Goal: Task Accomplishment & Management: Complete application form

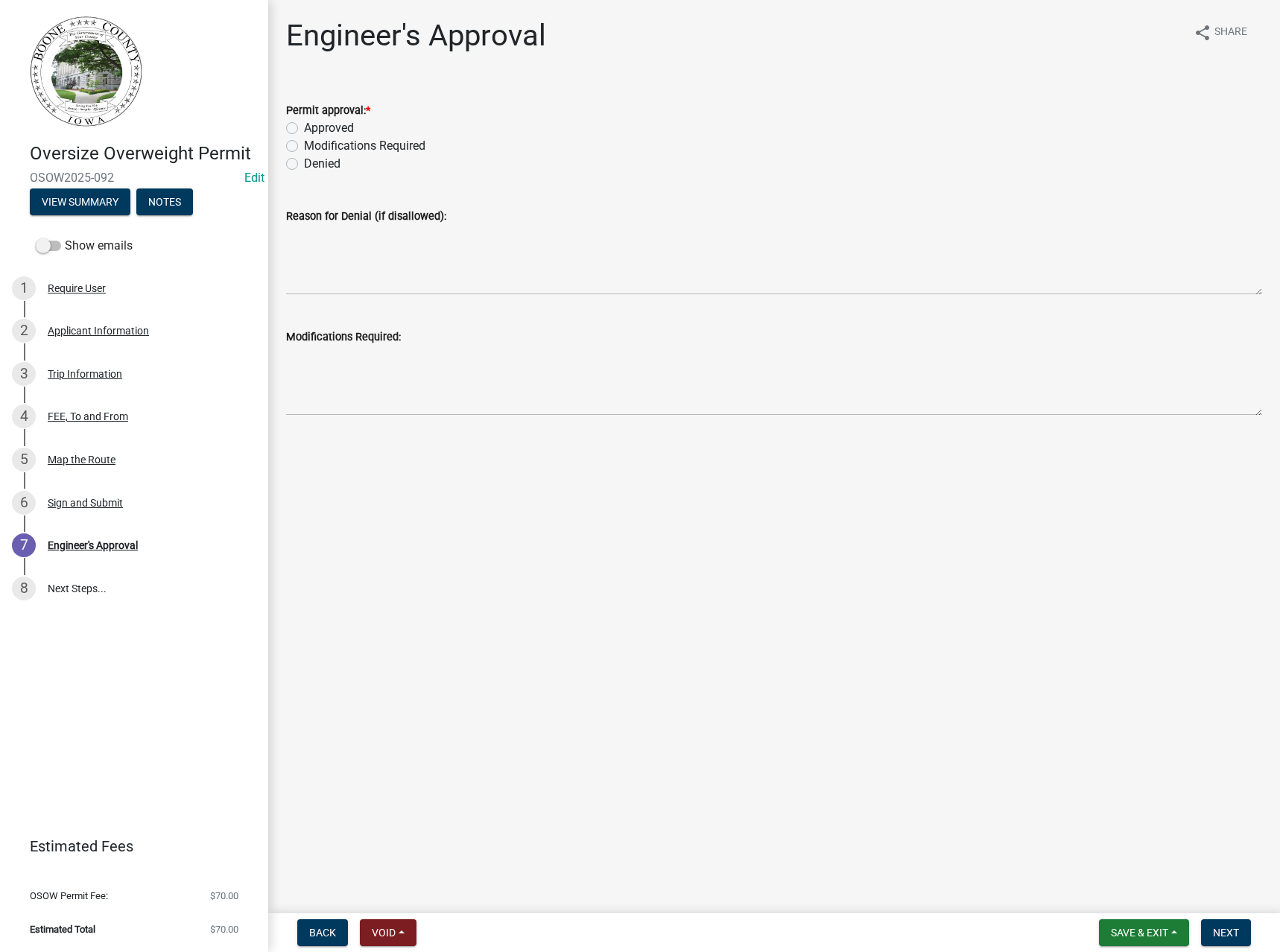
click at [333, 114] on label "Permit approval: *" at bounding box center [328, 111] width 84 height 11
click at [333, 126] on label "Approved" at bounding box center [329, 128] width 50 height 18
click at [314, 126] on input "Approved" at bounding box center [309, 124] width 10 height 10
radio input "true"
click at [1224, 929] on span "Next" at bounding box center [1227, 933] width 27 height 11
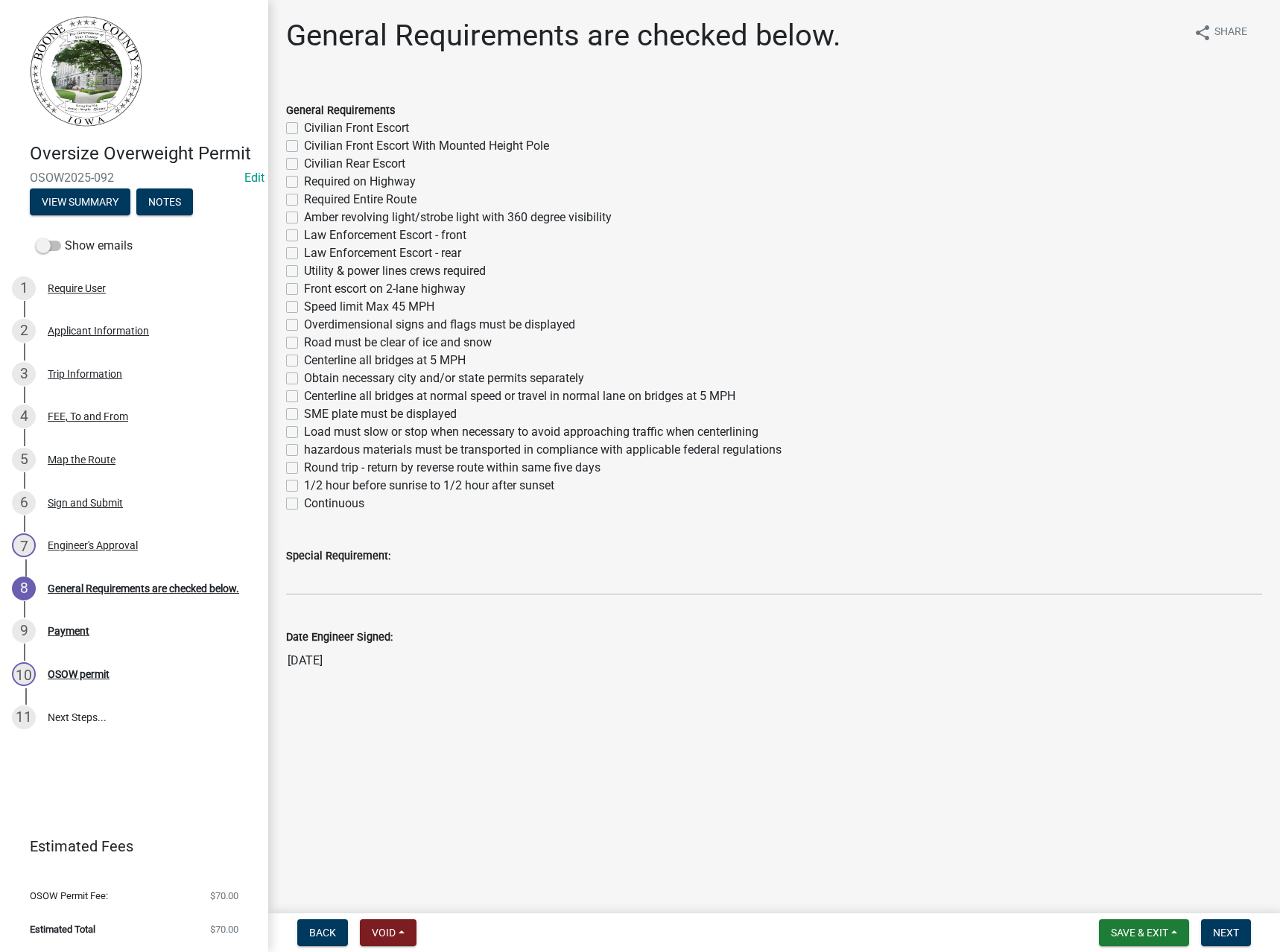
click at [339, 199] on label "Required Entire Route" at bounding box center [360, 200] width 112 height 18
click at [314, 199] on input "Required Entire Route" at bounding box center [309, 195] width 10 height 10
checkbox input "true"
checkbox input "false"
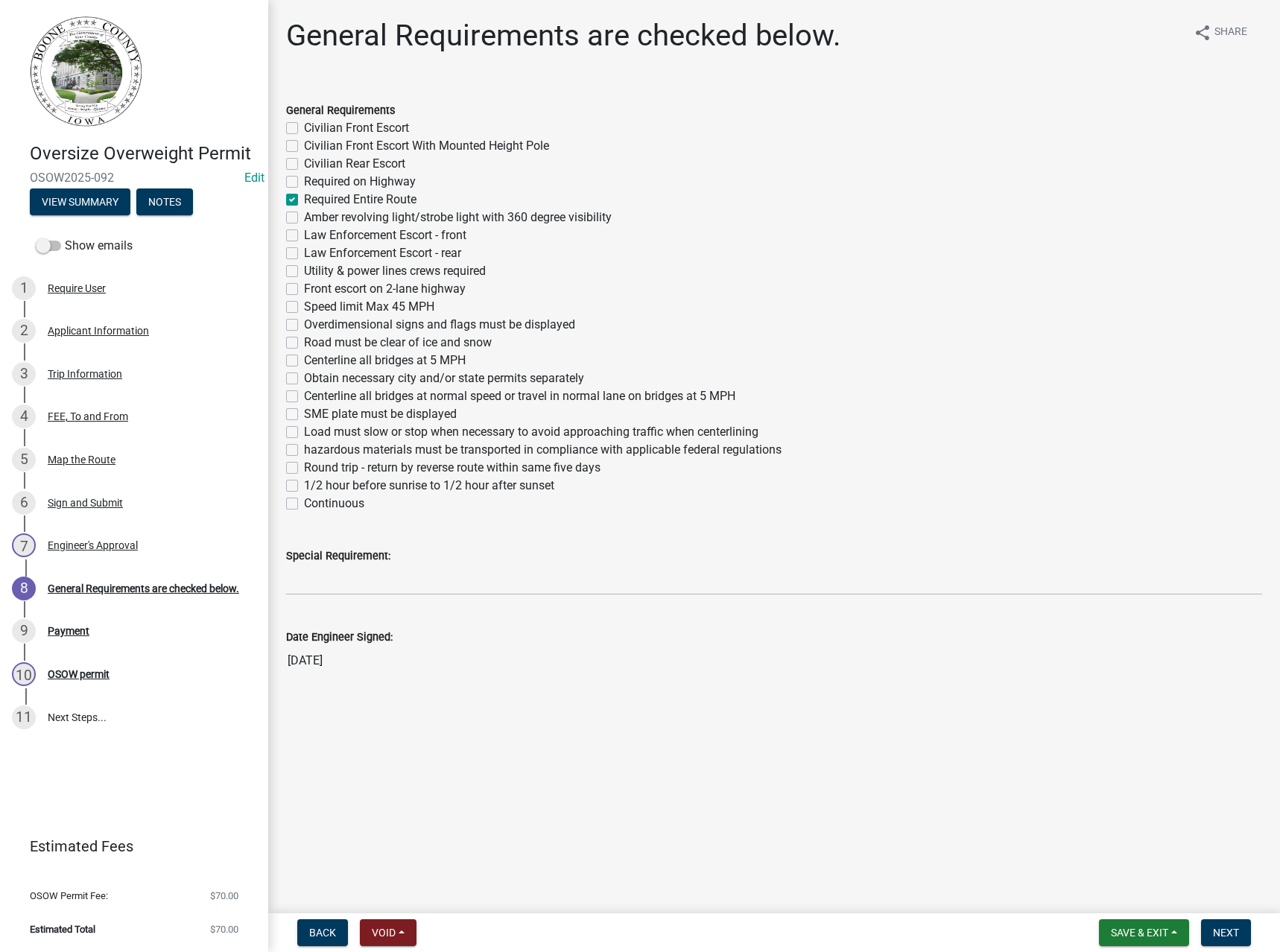
checkbox input "false"
checkbox input "true"
checkbox input "false"
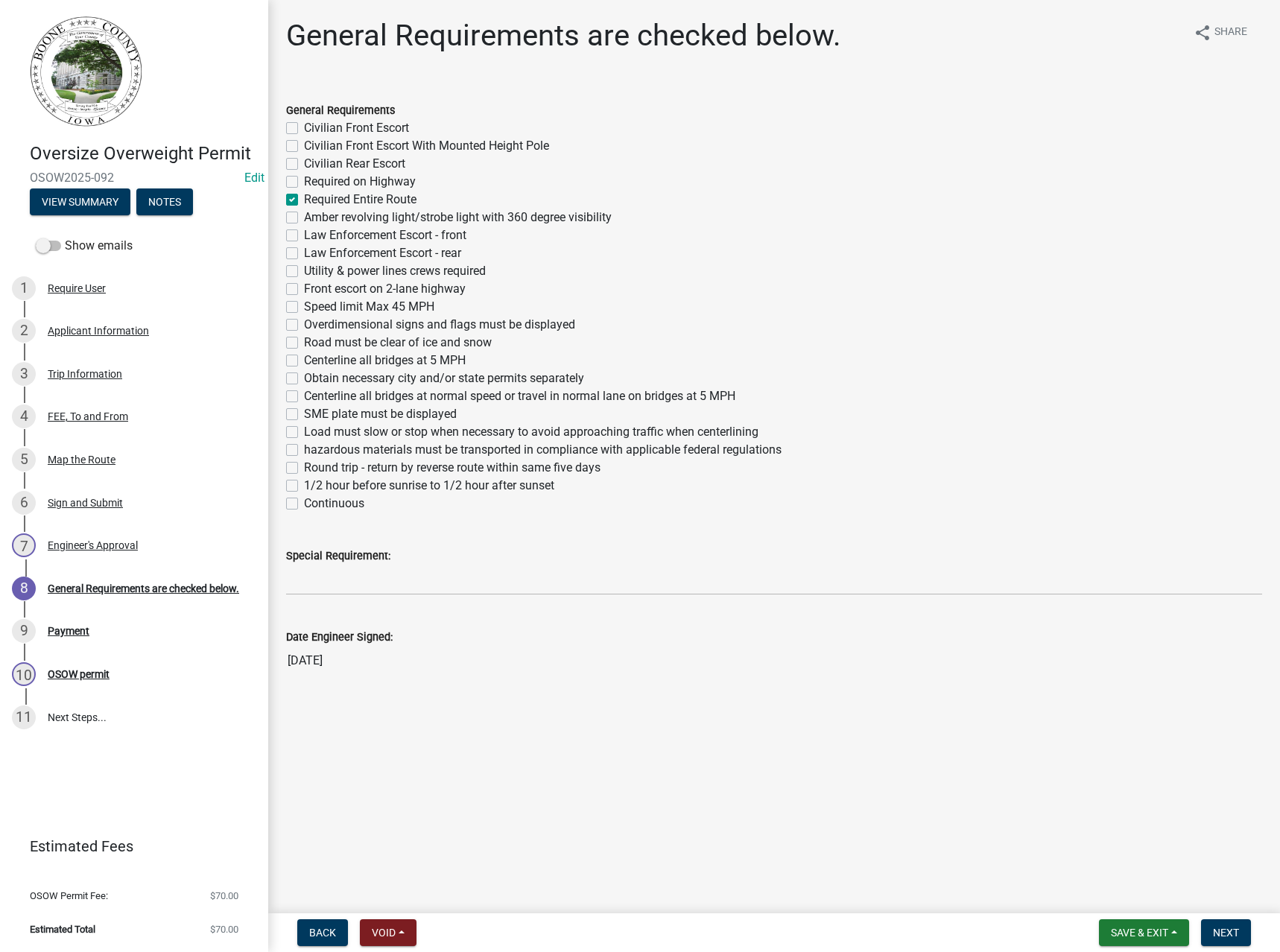
checkbox input "false"
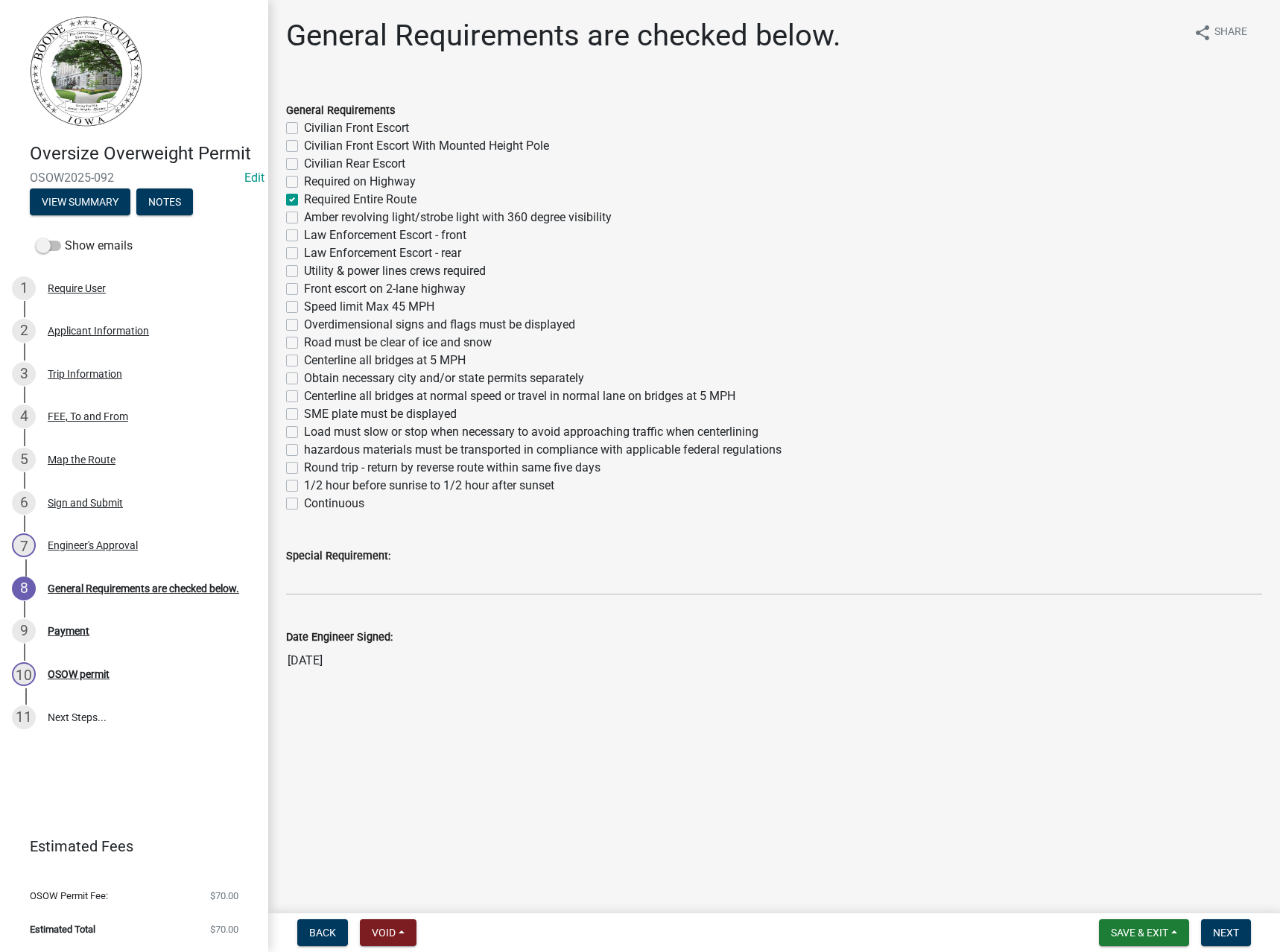
checkbox input "false"
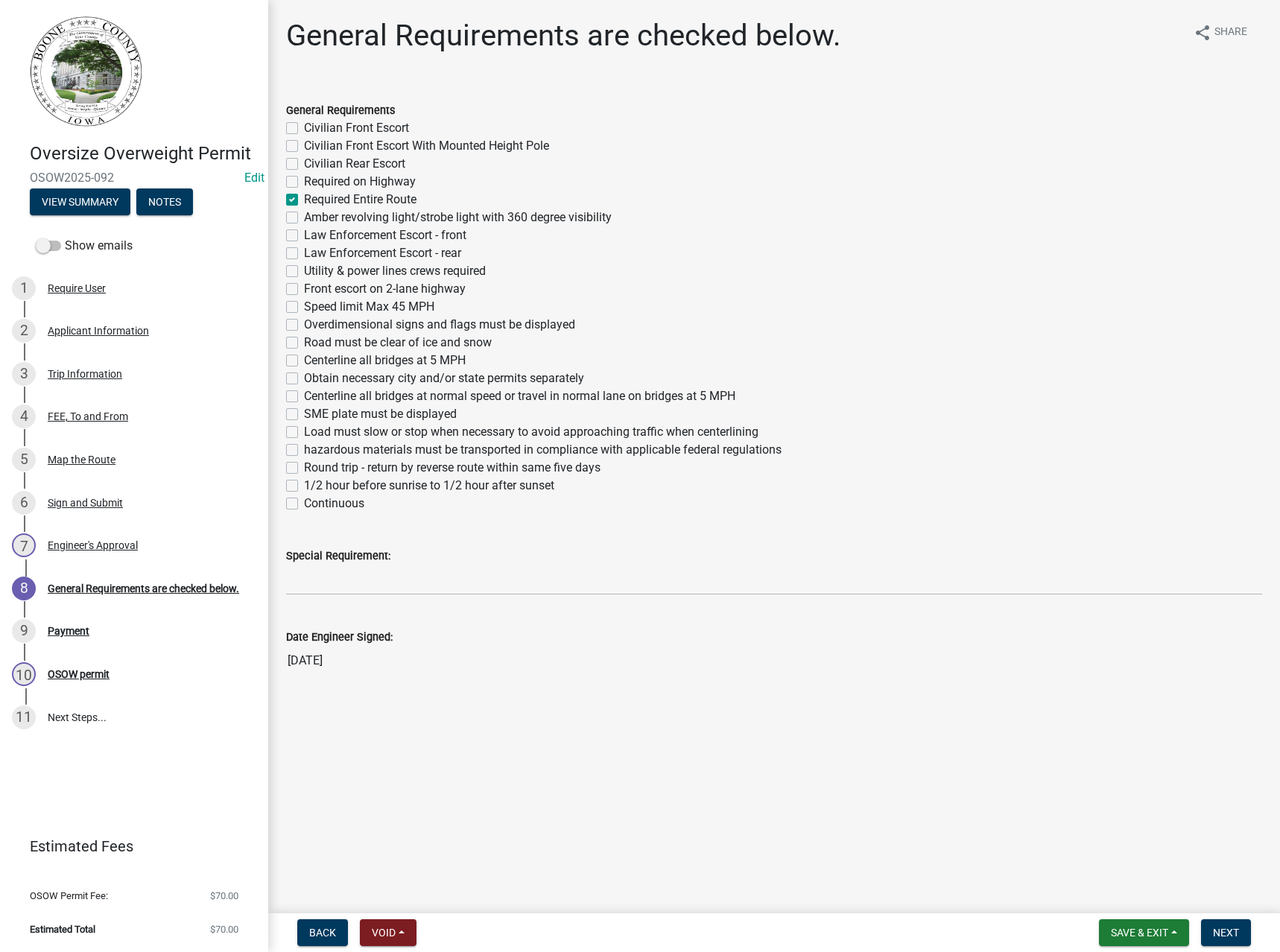
checkbox input "false"
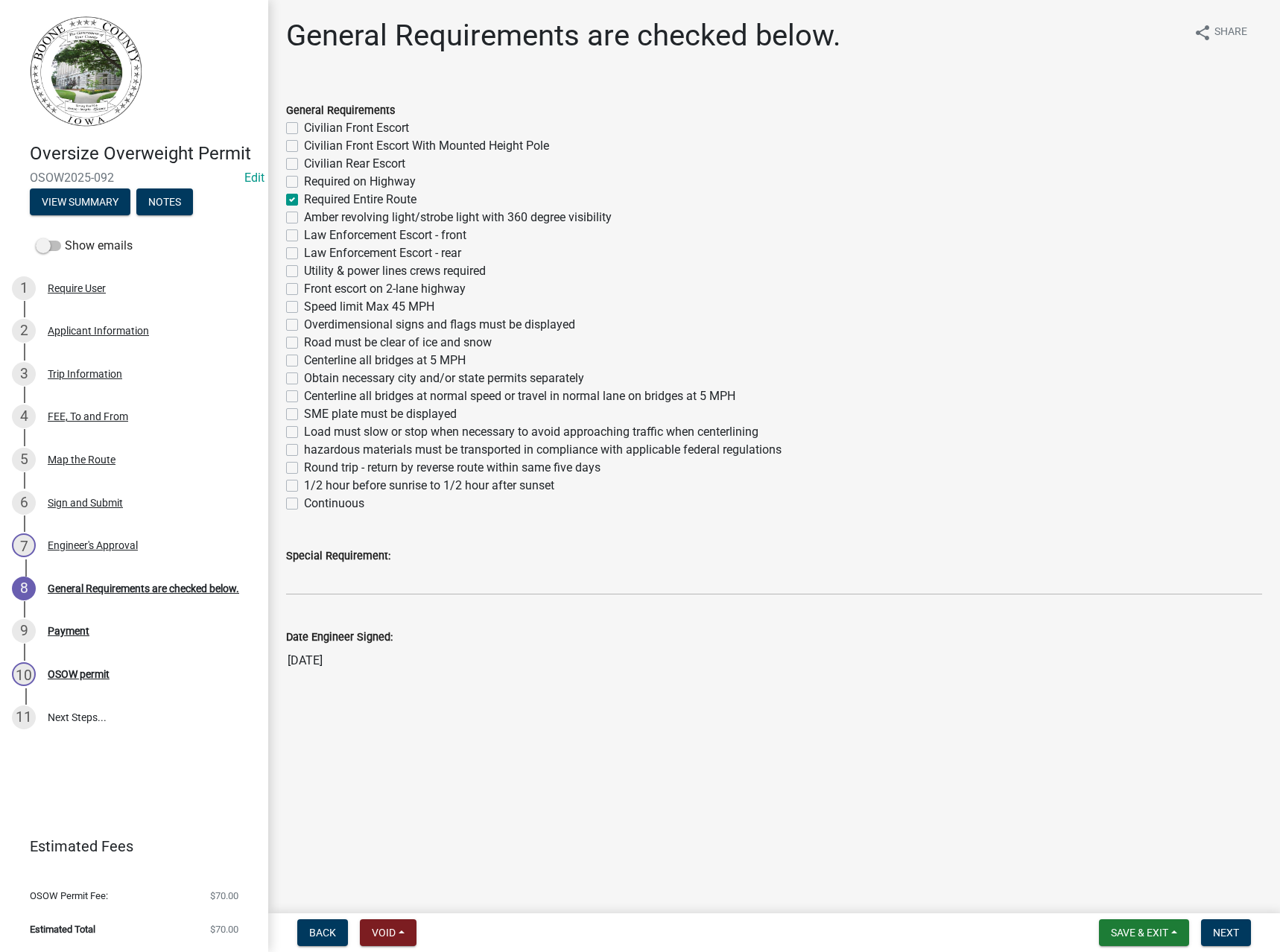
click at [335, 324] on label "Overdimensional signs and flags must be displayed" at bounding box center [439, 324] width 271 height 18
click at [314, 324] on input "Overdimensional signs and flags must be displayed" at bounding box center [309, 320] width 10 height 10
checkbox input "true"
checkbox input "false"
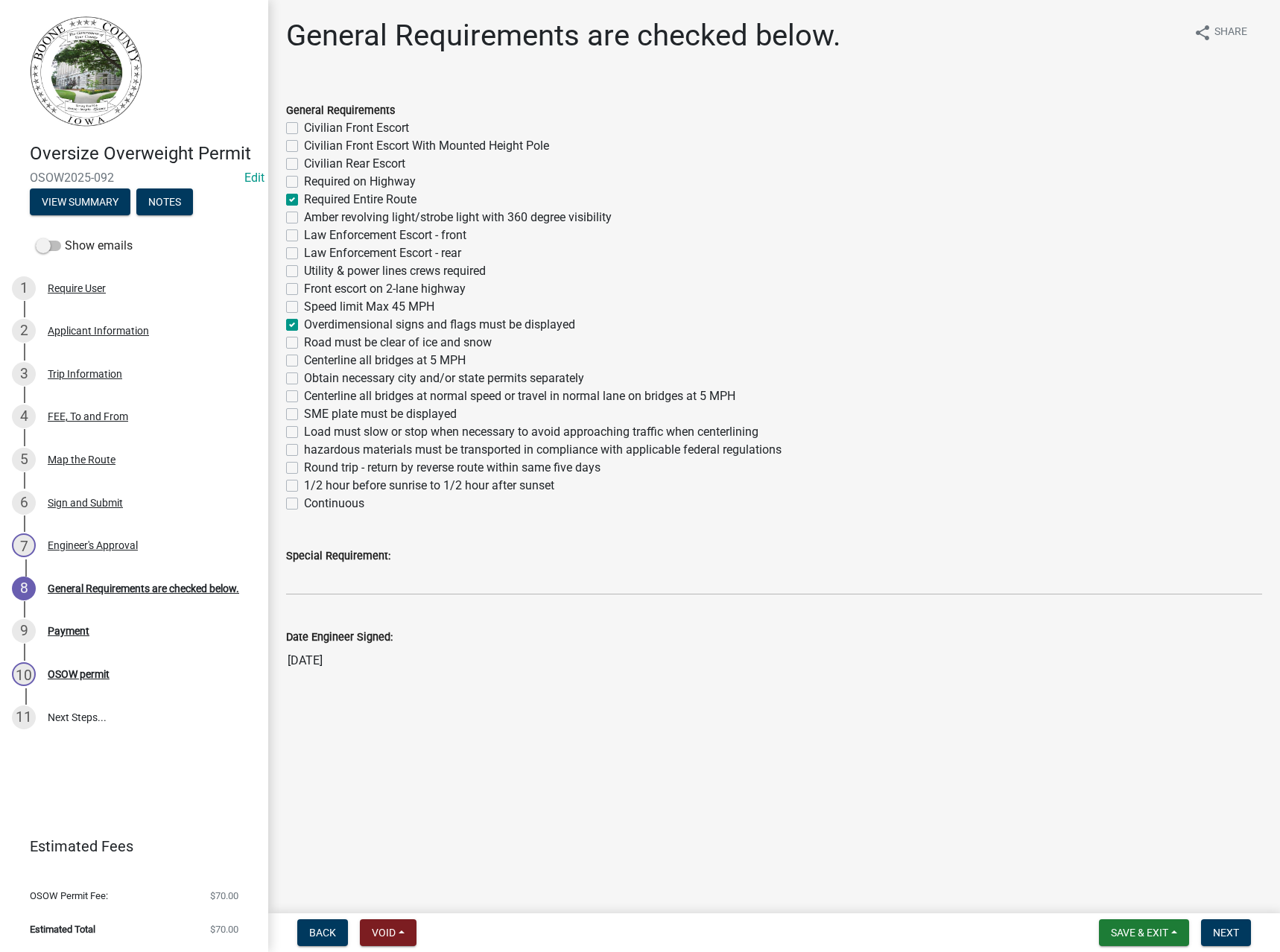
checkbox input "false"
checkbox input "true"
checkbox input "false"
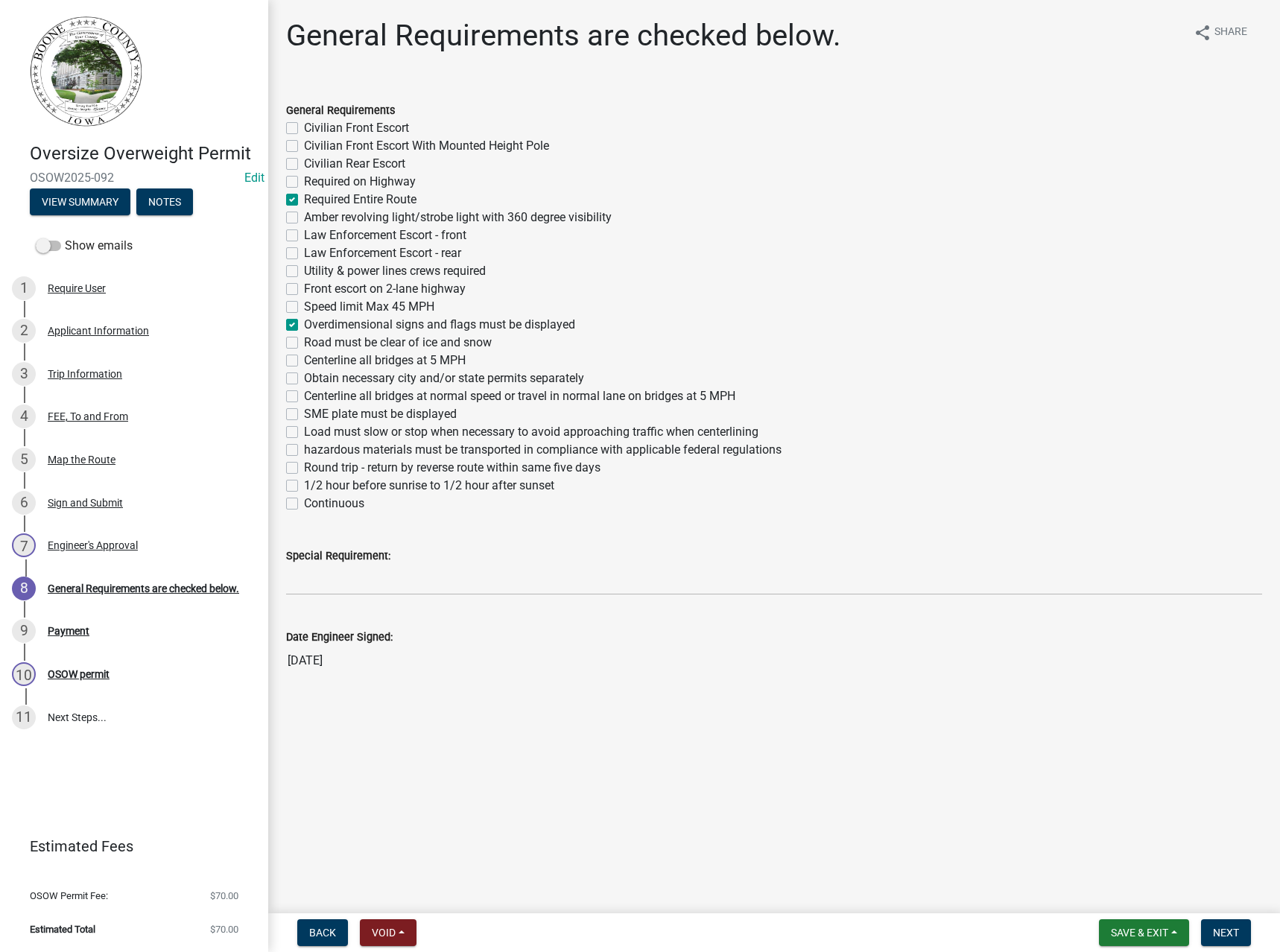
checkbox input "false"
checkbox input "true"
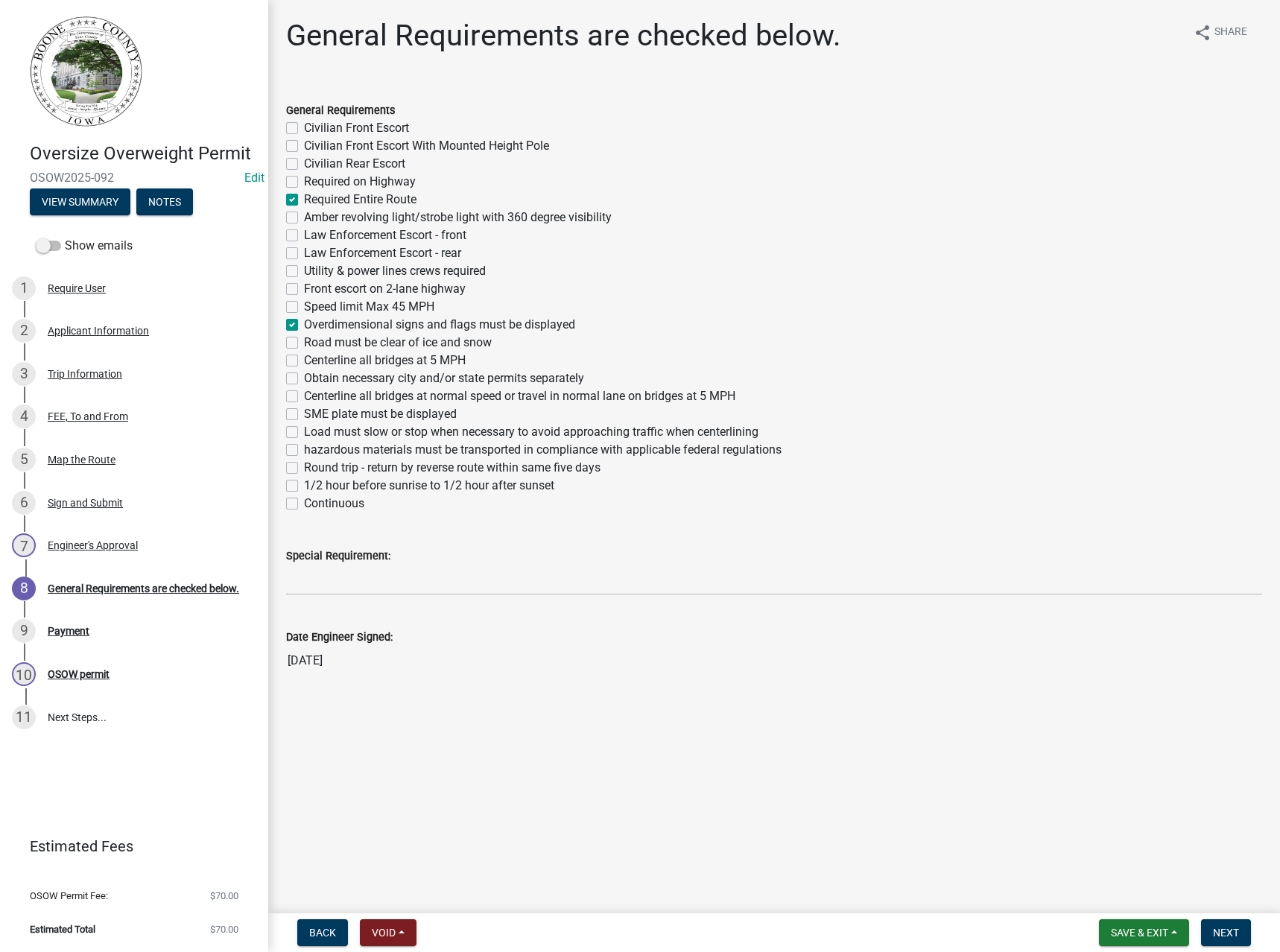
checkbox input "false"
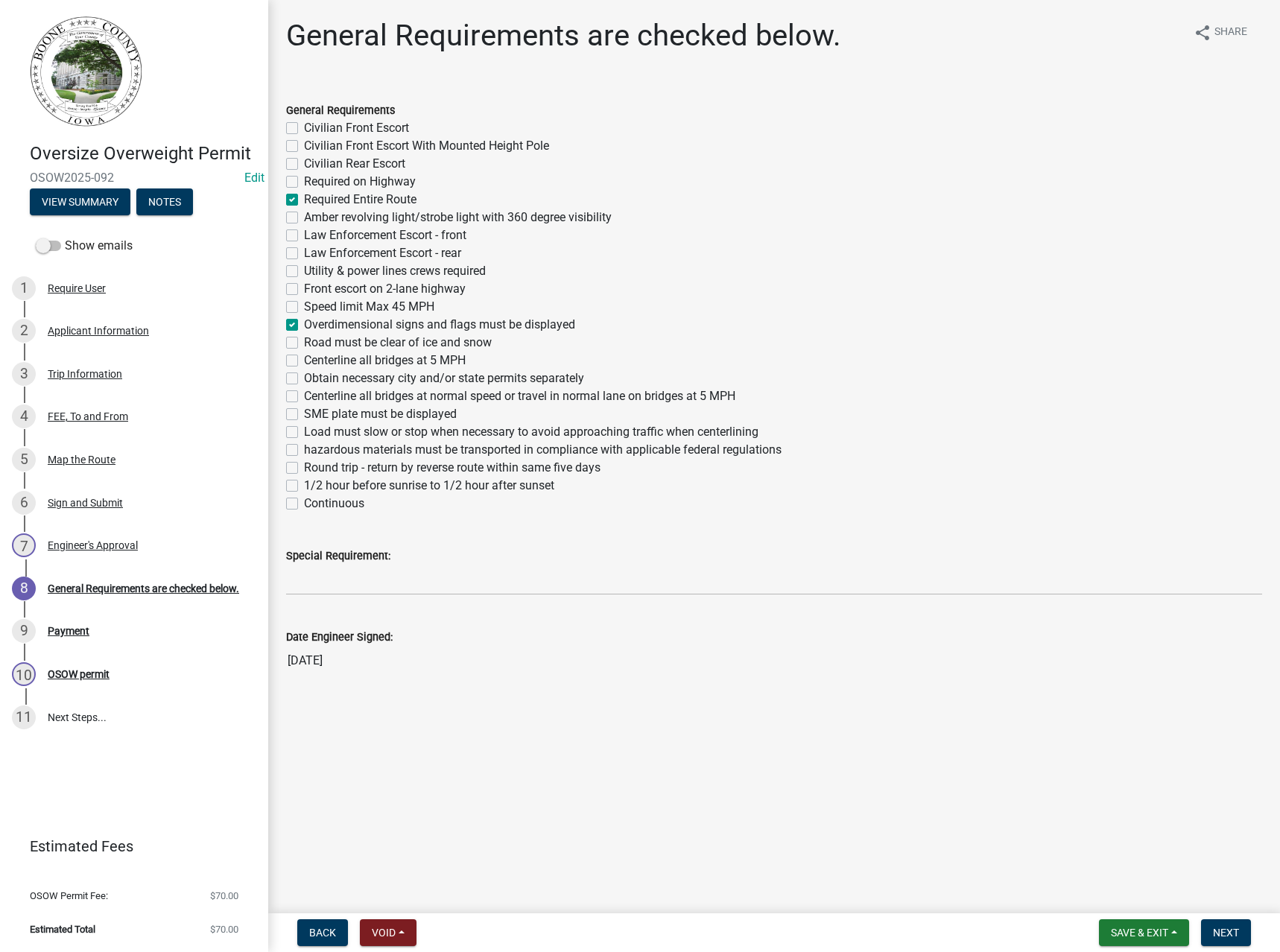
checkbox input "false"
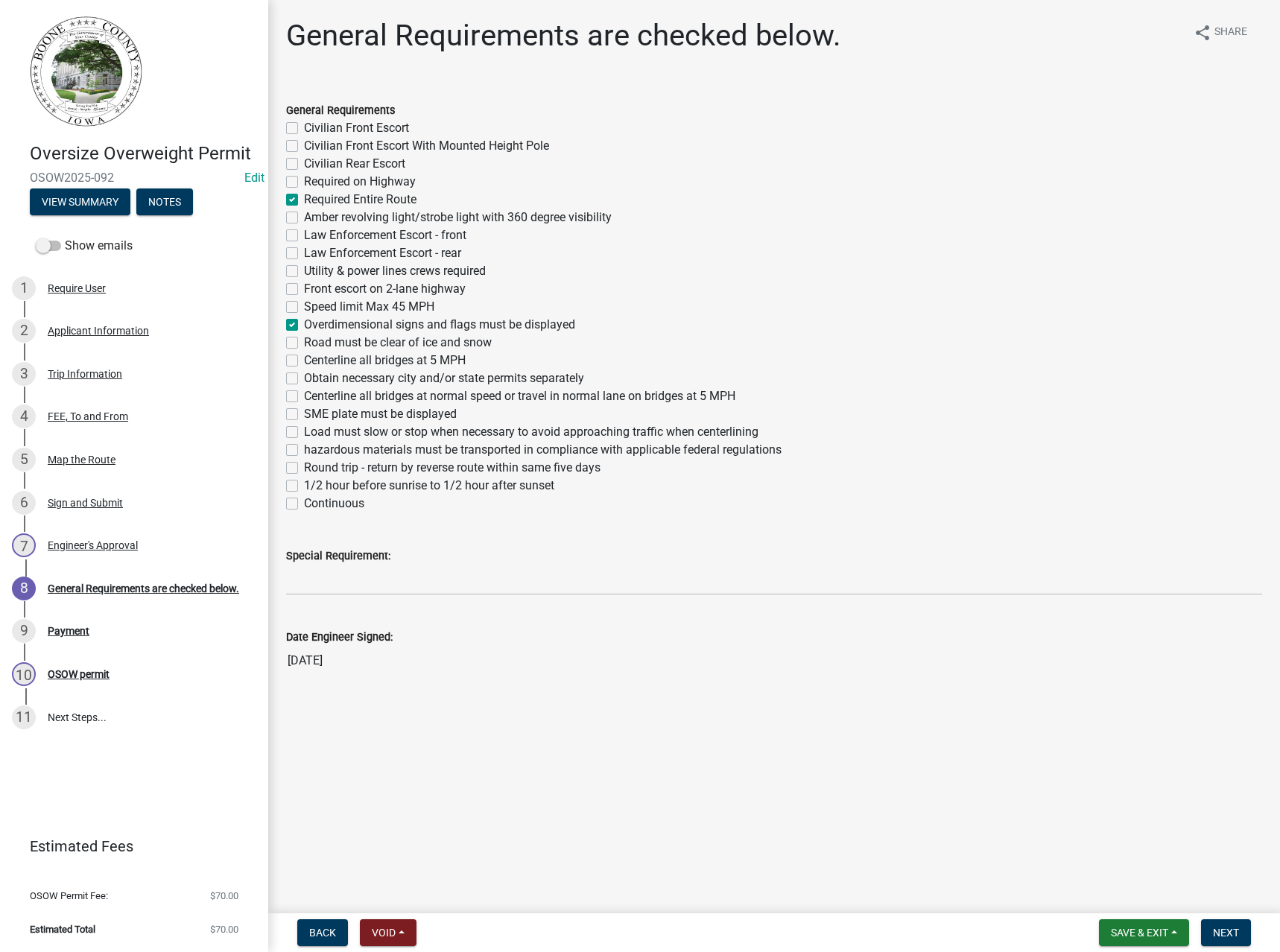
click at [335, 377] on label "Obtain necessary city and/or state permits separately" at bounding box center [444, 378] width 280 height 18
click at [314, 377] on input "Obtain necessary city and/or state permits separately" at bounding box center [309, 374] width 10 height 10
checkbox input "true"
checkbox input "false"
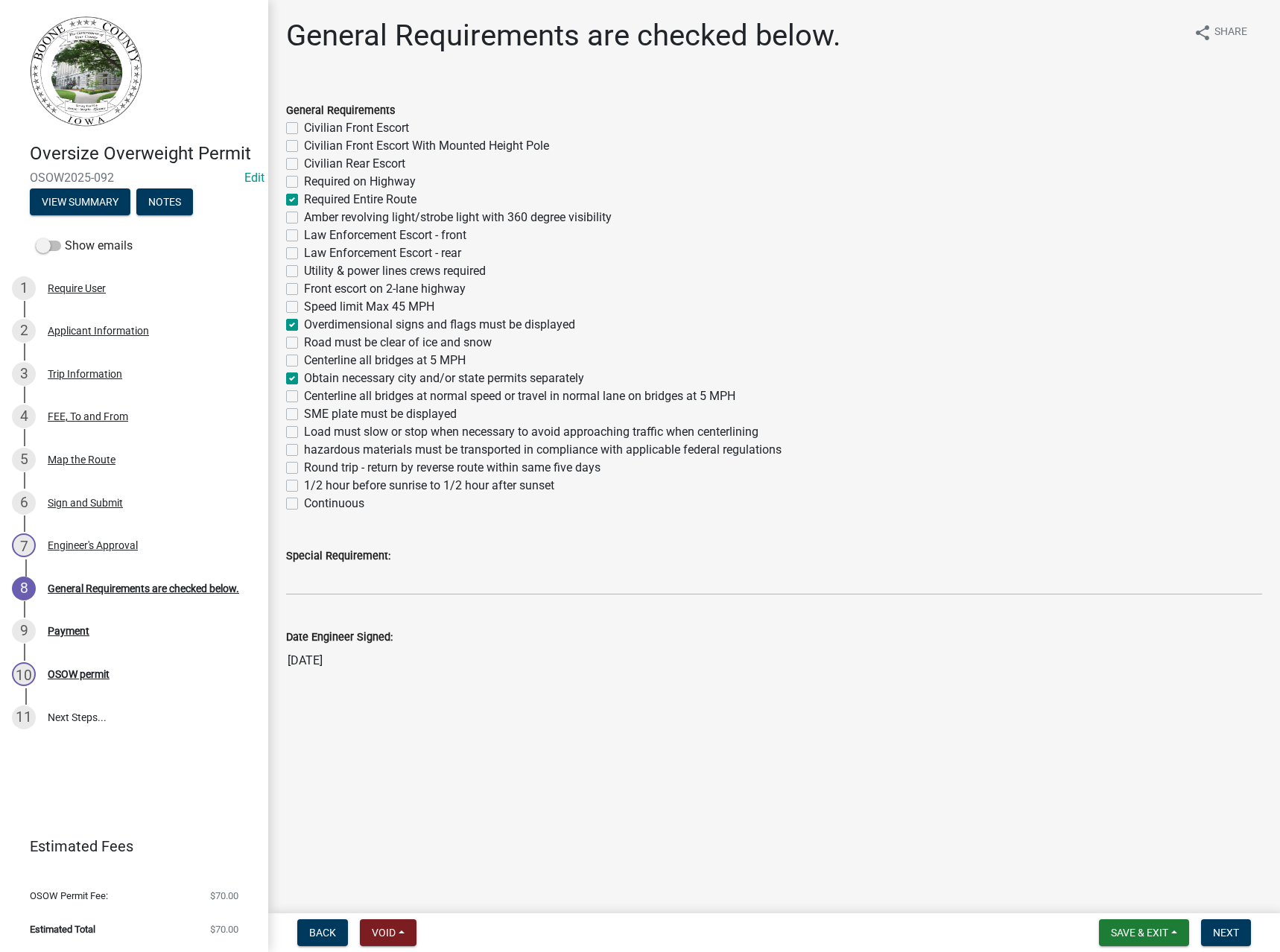
checkbox input "false"
checkbox input "true"
checkbox input "false"
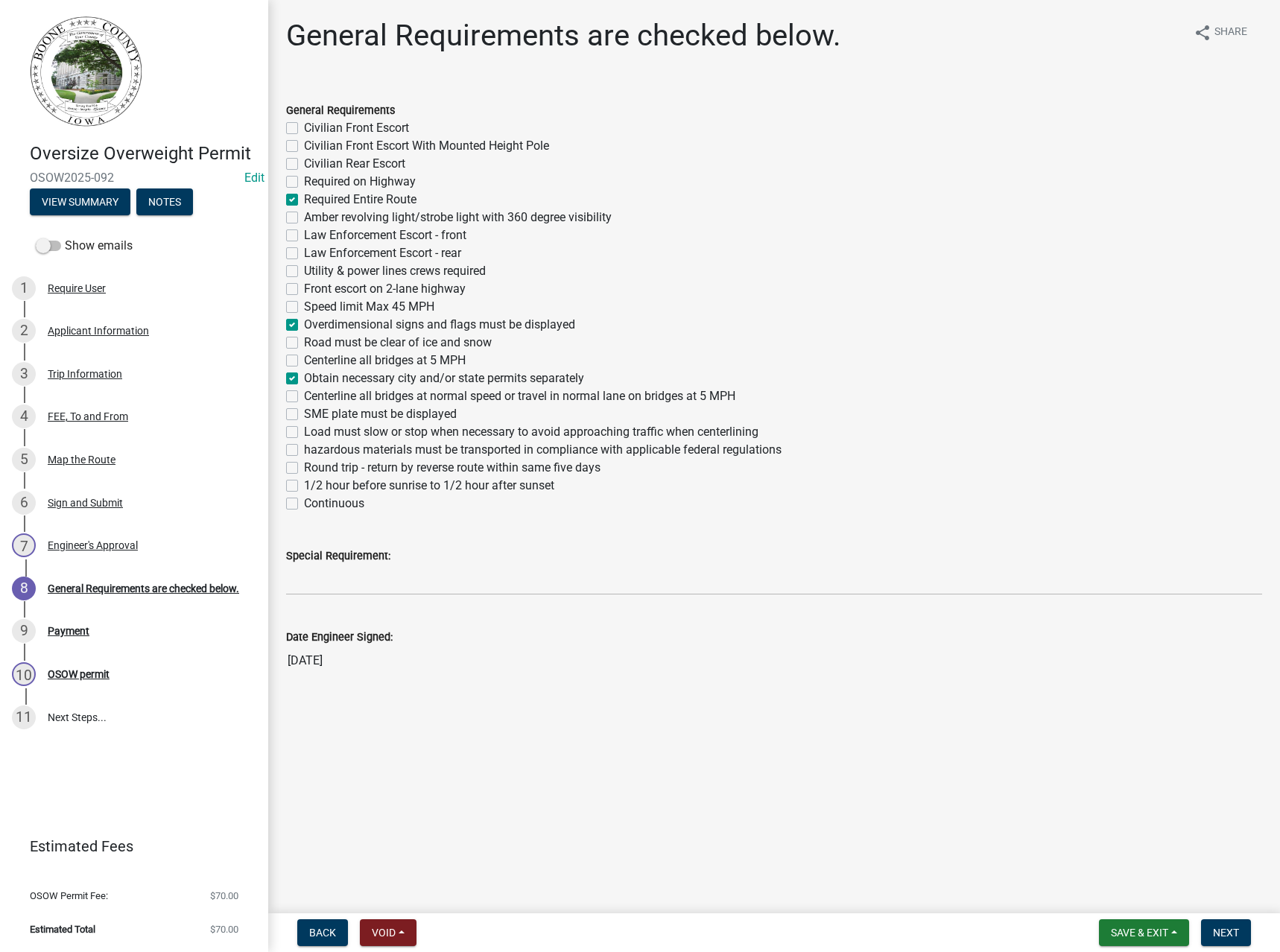
checkbox input "false"
checkbox input "true"
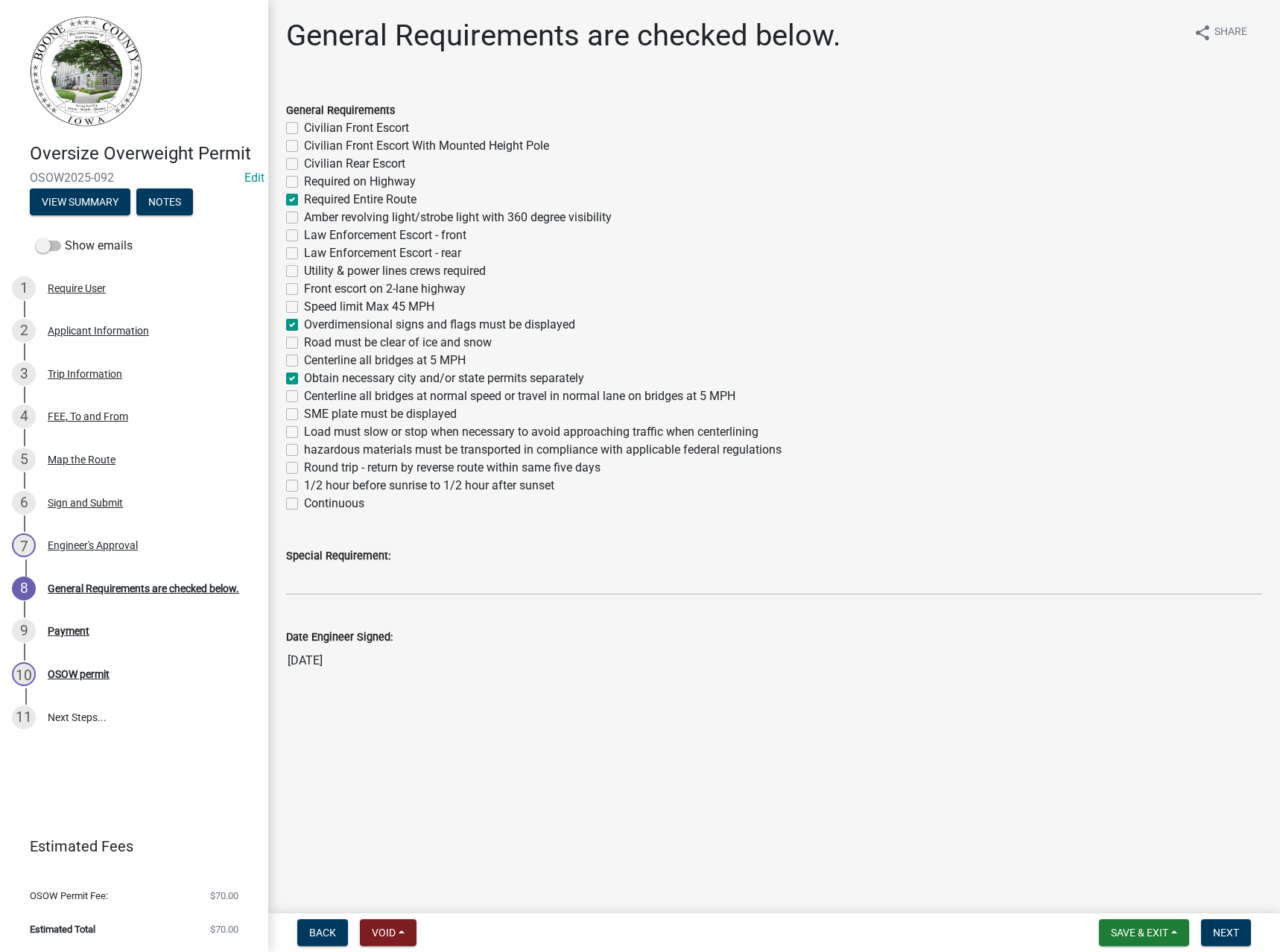
checkbox input "false"
checkbox input "true"
checkbox input "false"
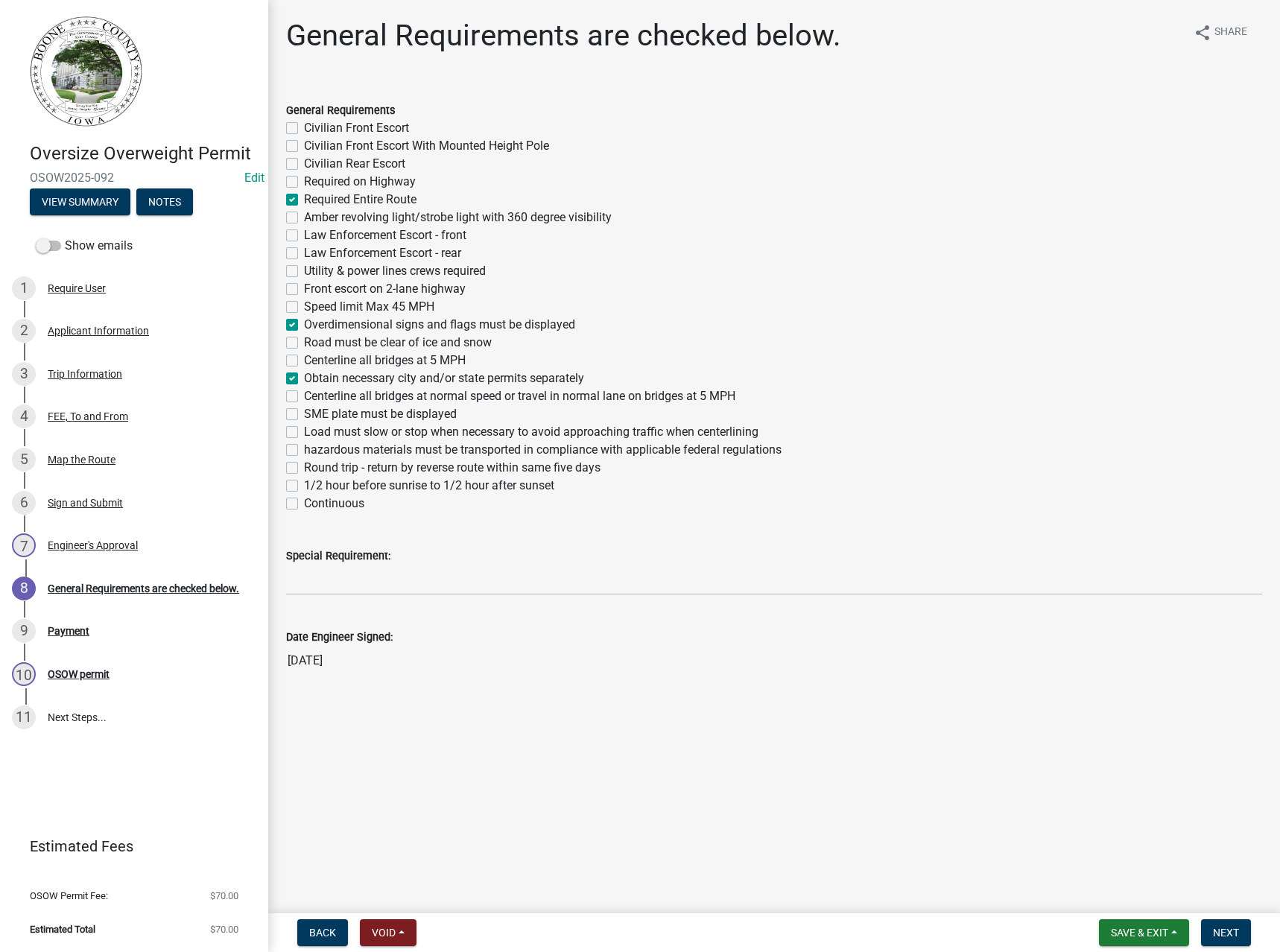
checkbox input "false"
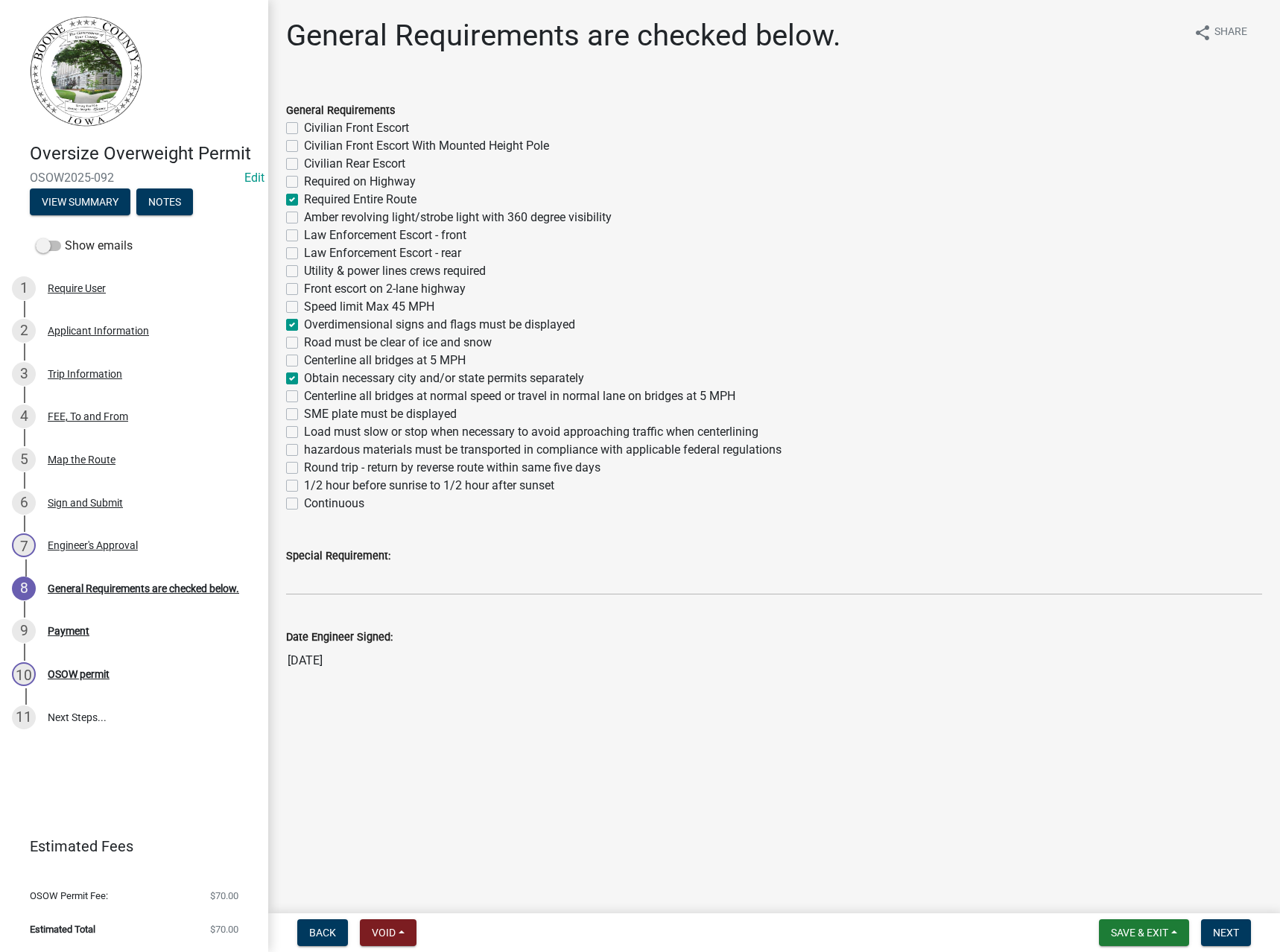
click at [338, 393] on label "Centerline all bridges at normal speed or travel in normal lane on bridges at 5…" at bounding box center [520, 396] width 431 height 18
click at [314, 393] on input "Centerline all bridges at normal speed or travel in normal lane on bridges at 5…" at bounding box center [309, 392] width 10 height 10
checkbox input "true"
checkbox input "false"
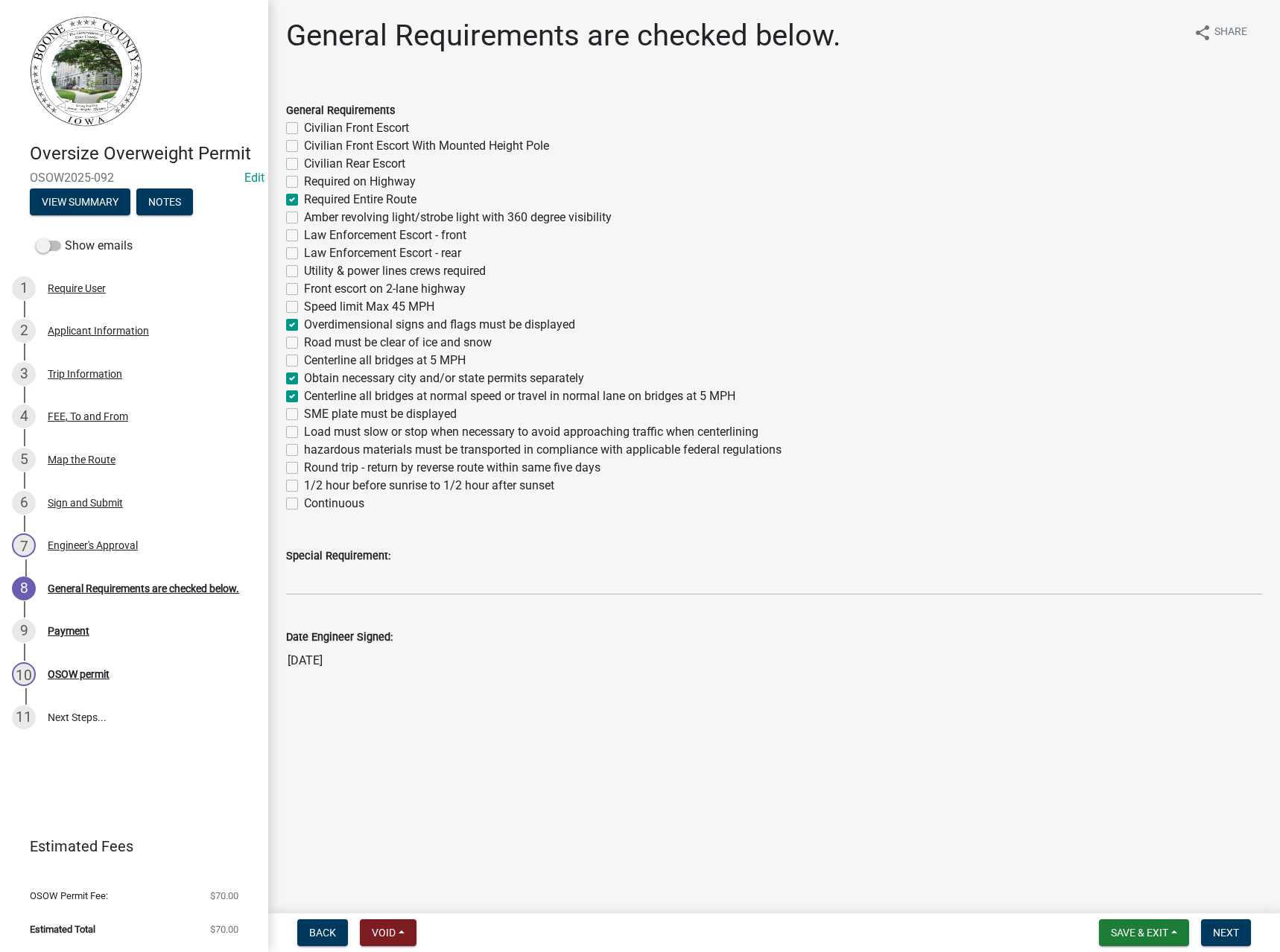
checkbox input "false"
checkbox input "true"
checkbox input "false"
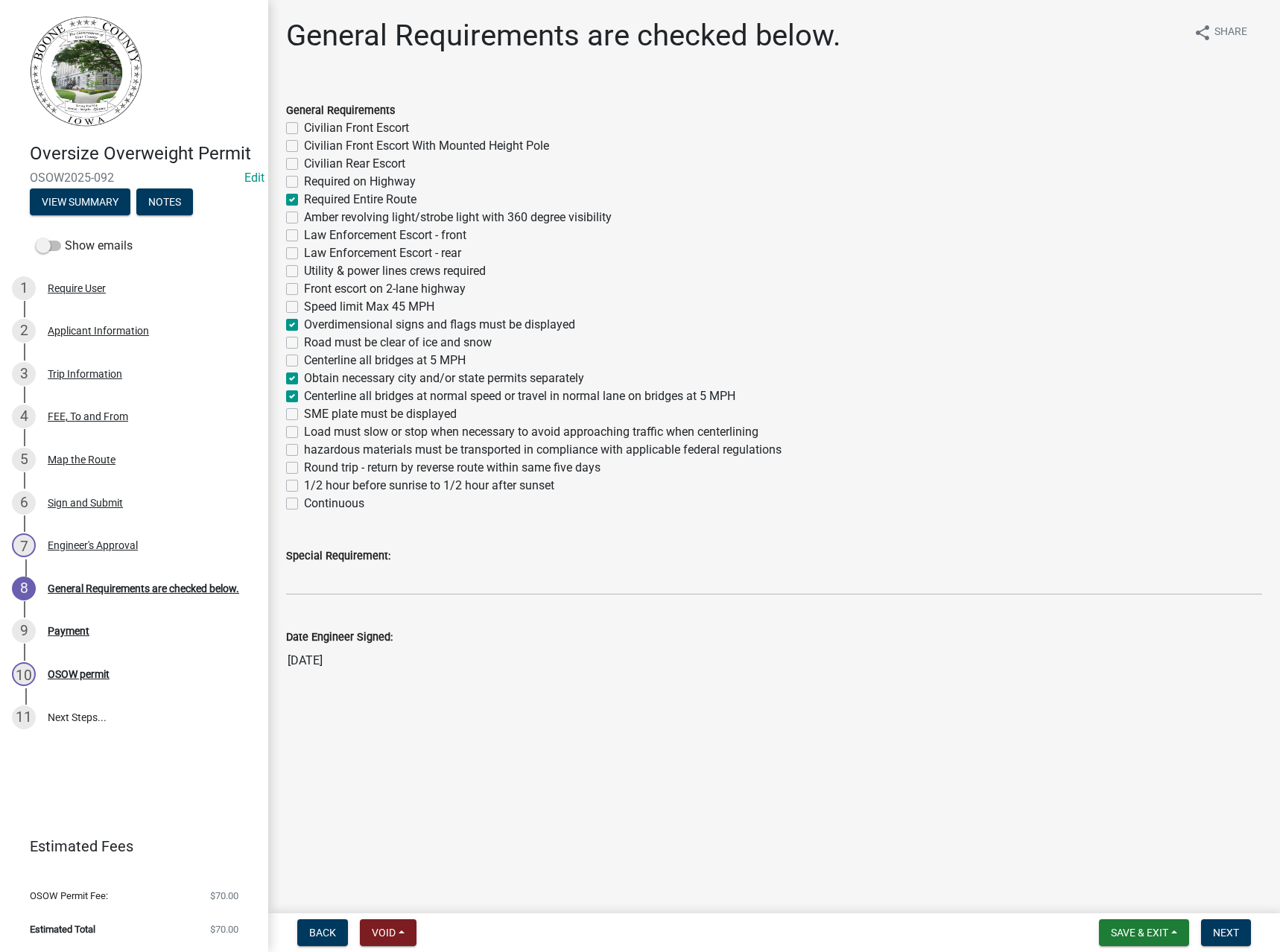
checkbox input "false"
checkbox input "true"
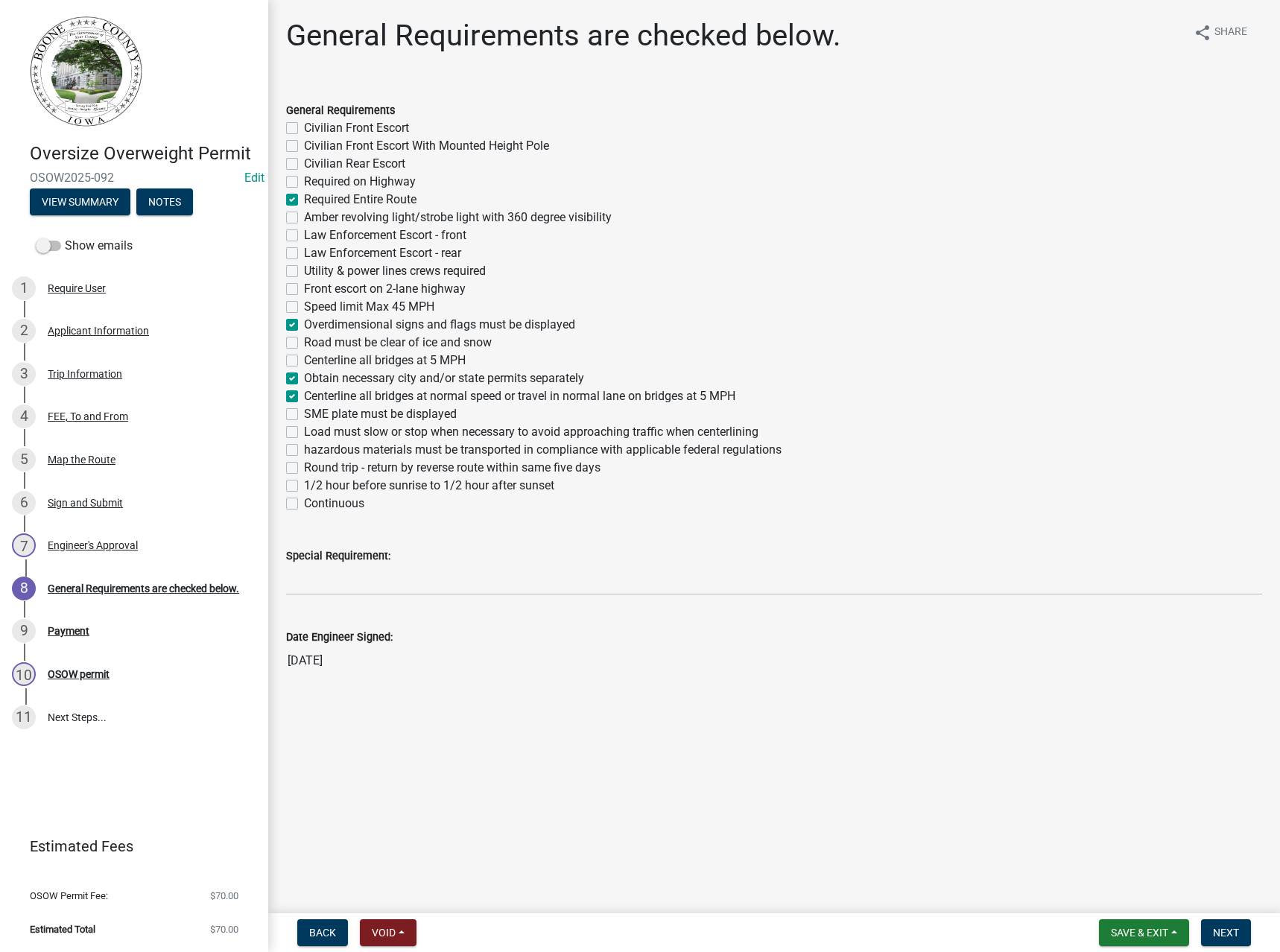
checkbox input "false"
checkbox input "true"
checkbox input "false"
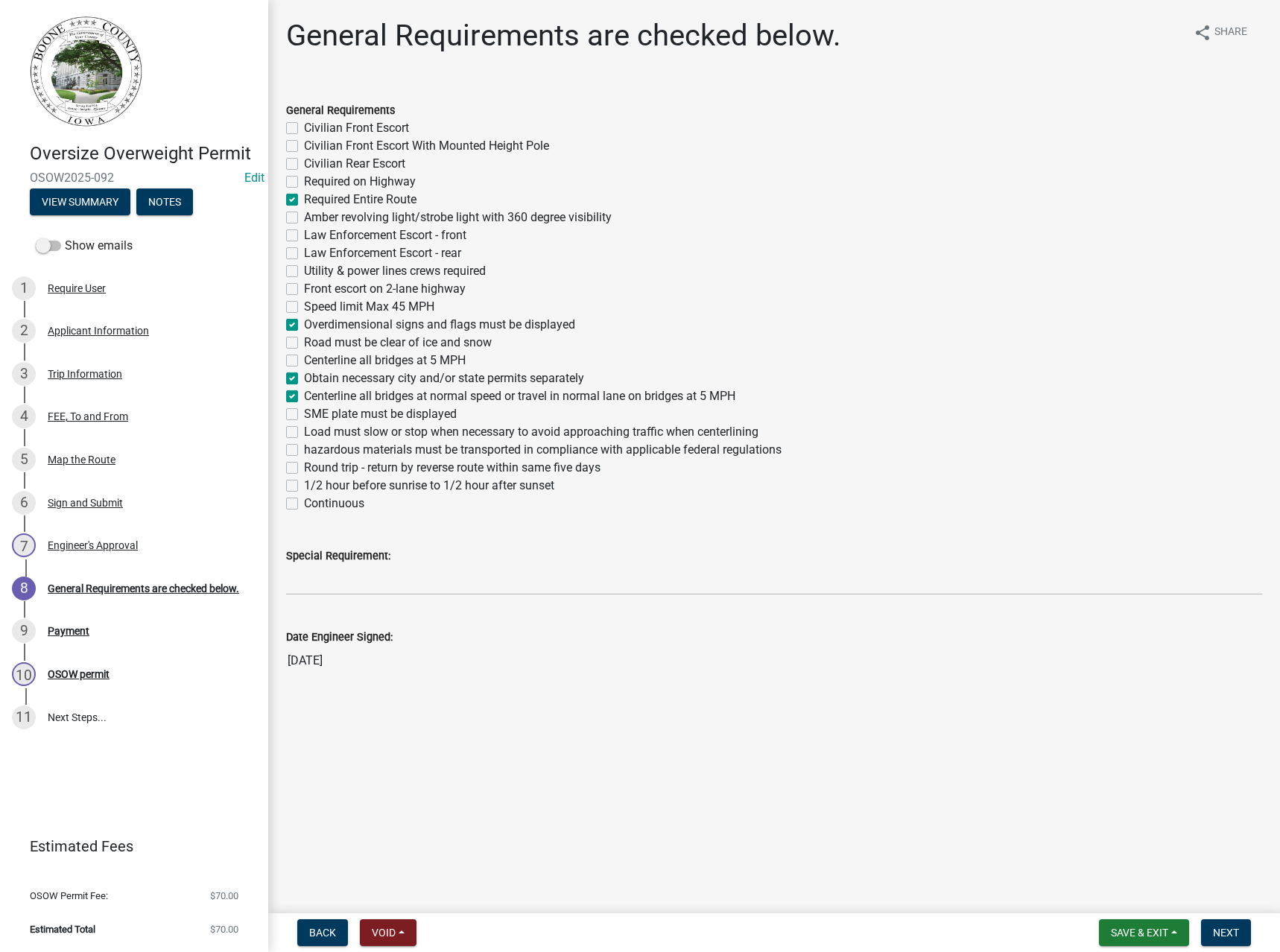
checkbox input "false"
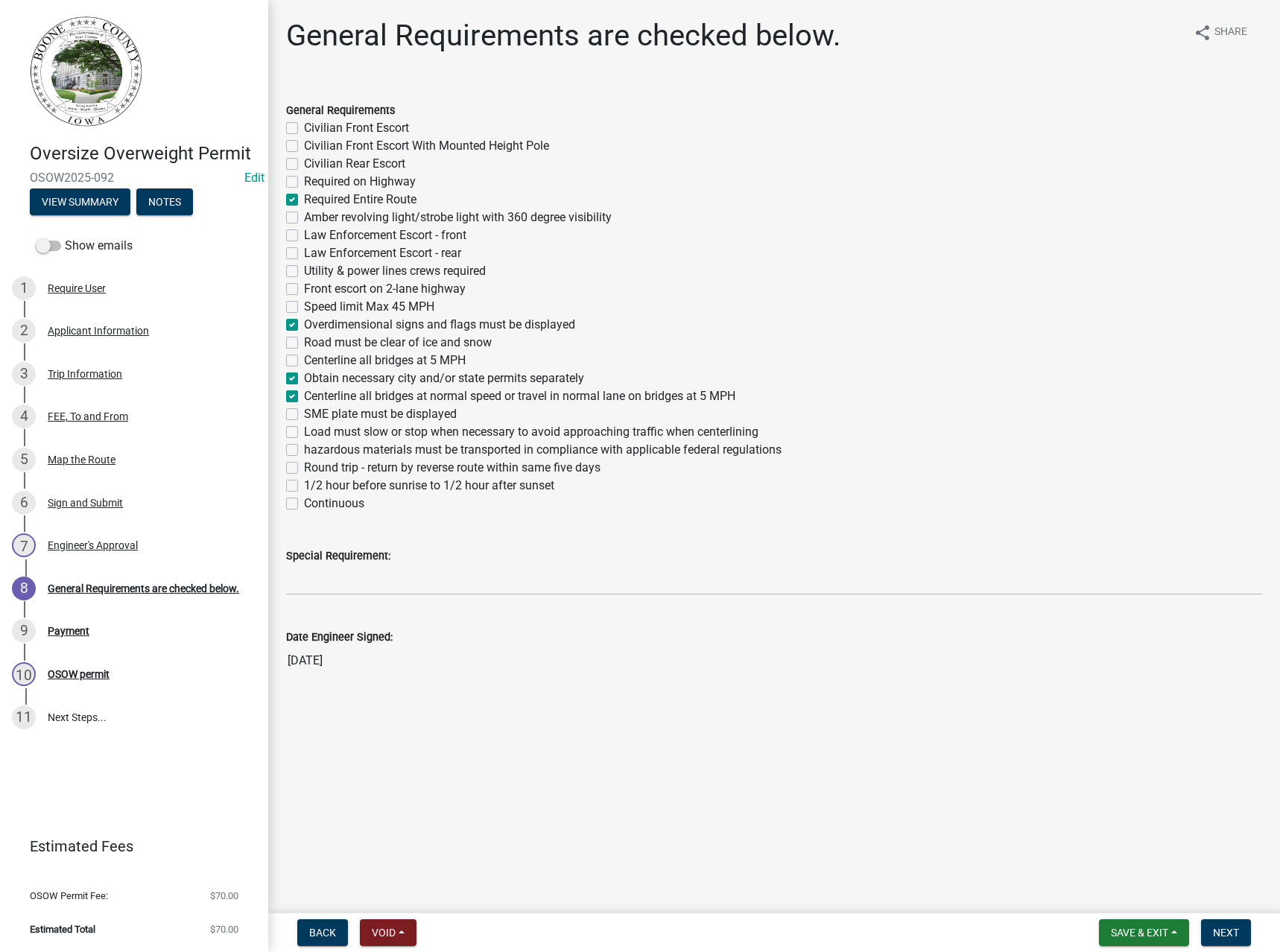
click at [339, 435] on label "Load must slow or stop when necessary to avoid approaching traffic when centerl…" at bounding box center [531, 432] width 454 height 18
click at [314, 433] on input "Load must slow or stop when necessary to avoid approaching traffic when centerl…" at bounding box center [309, 428] width 10 height 10
checkbox input "true"
checkbox input "false"
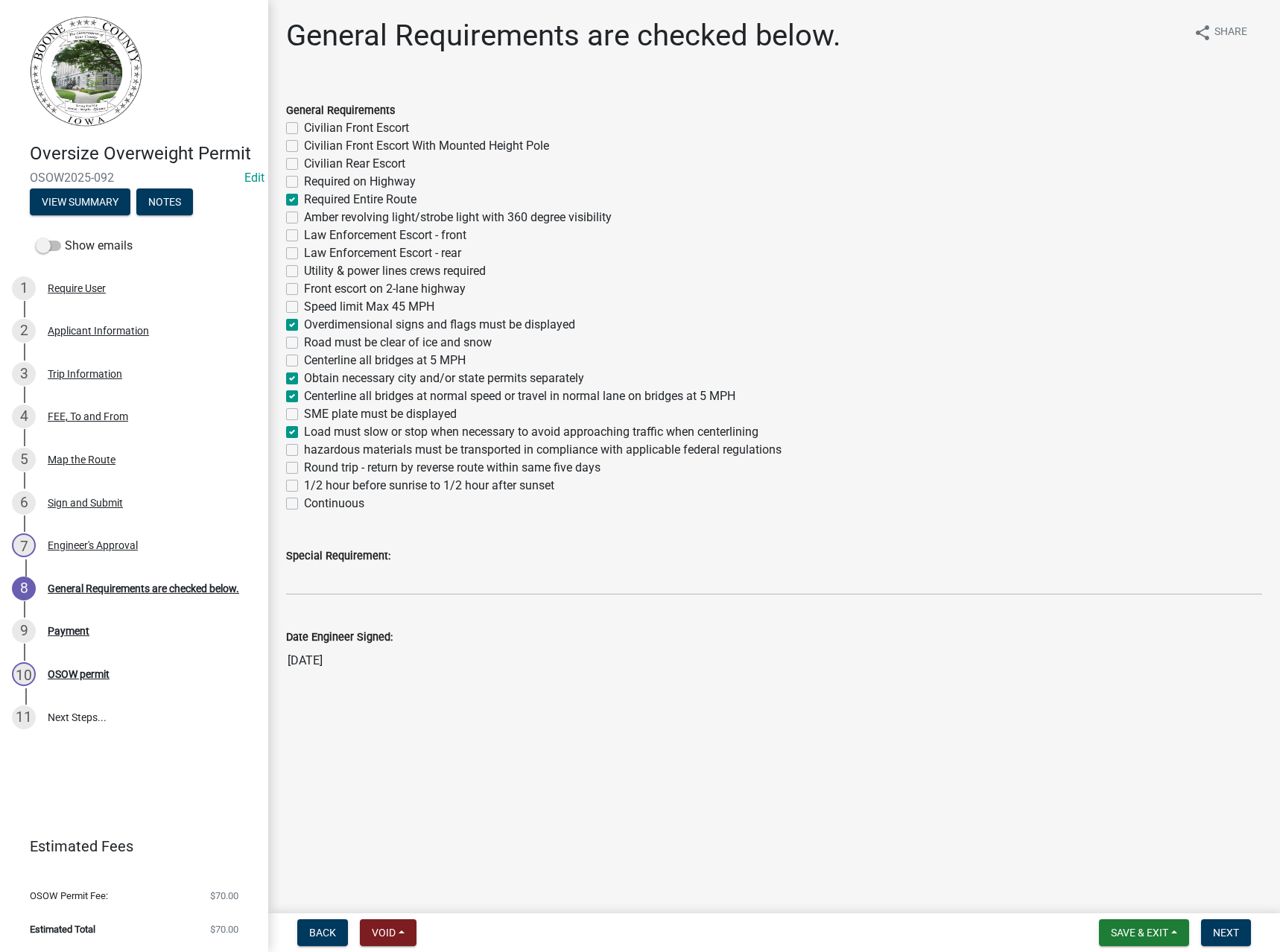
checkbox input "false"
checkbox input "true"
checkbox input "false"
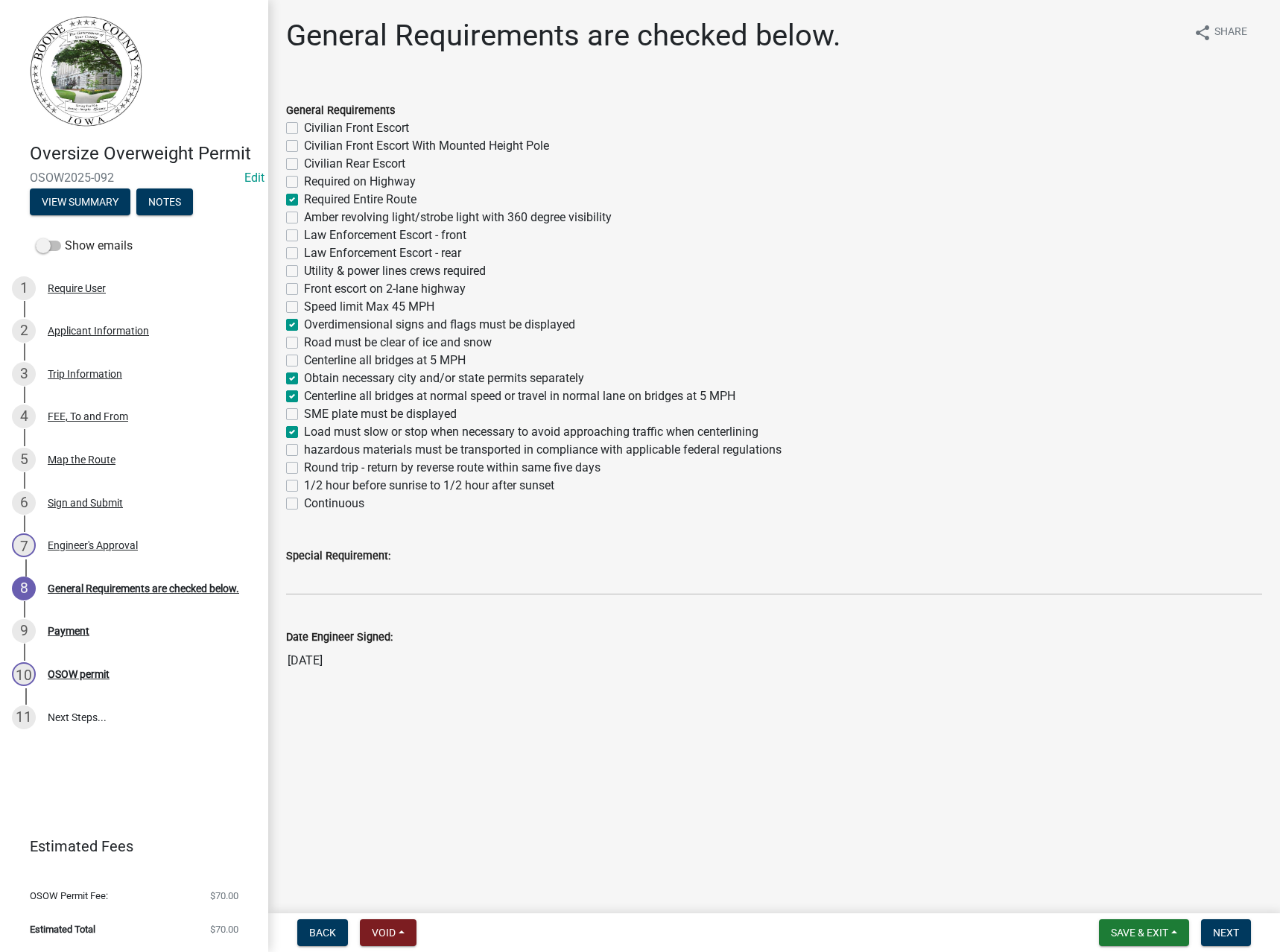
checkbox input "false"
checkbox input "true"
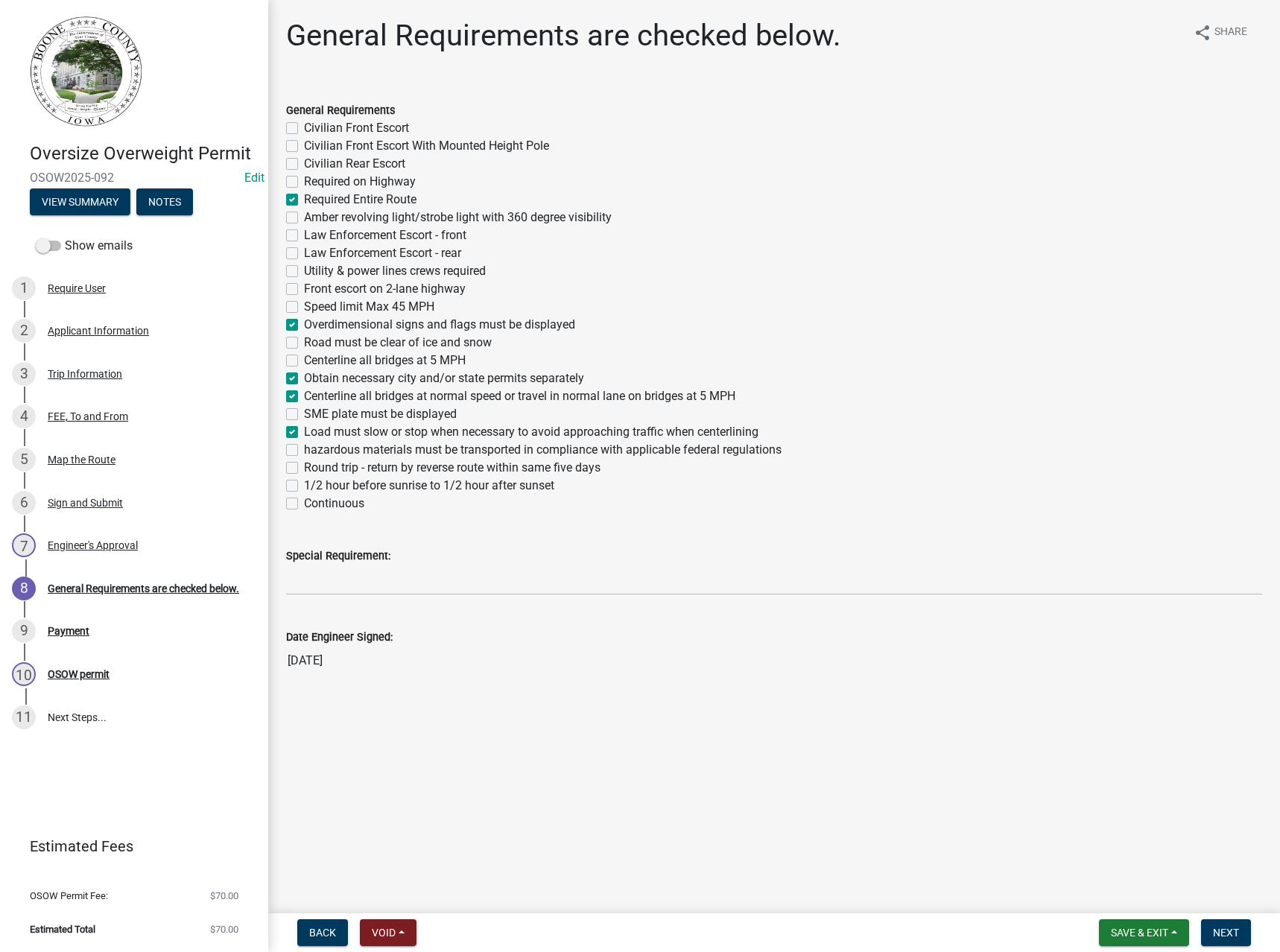
checkbox input "false"
checkbox input "true"
checkbox input "false"
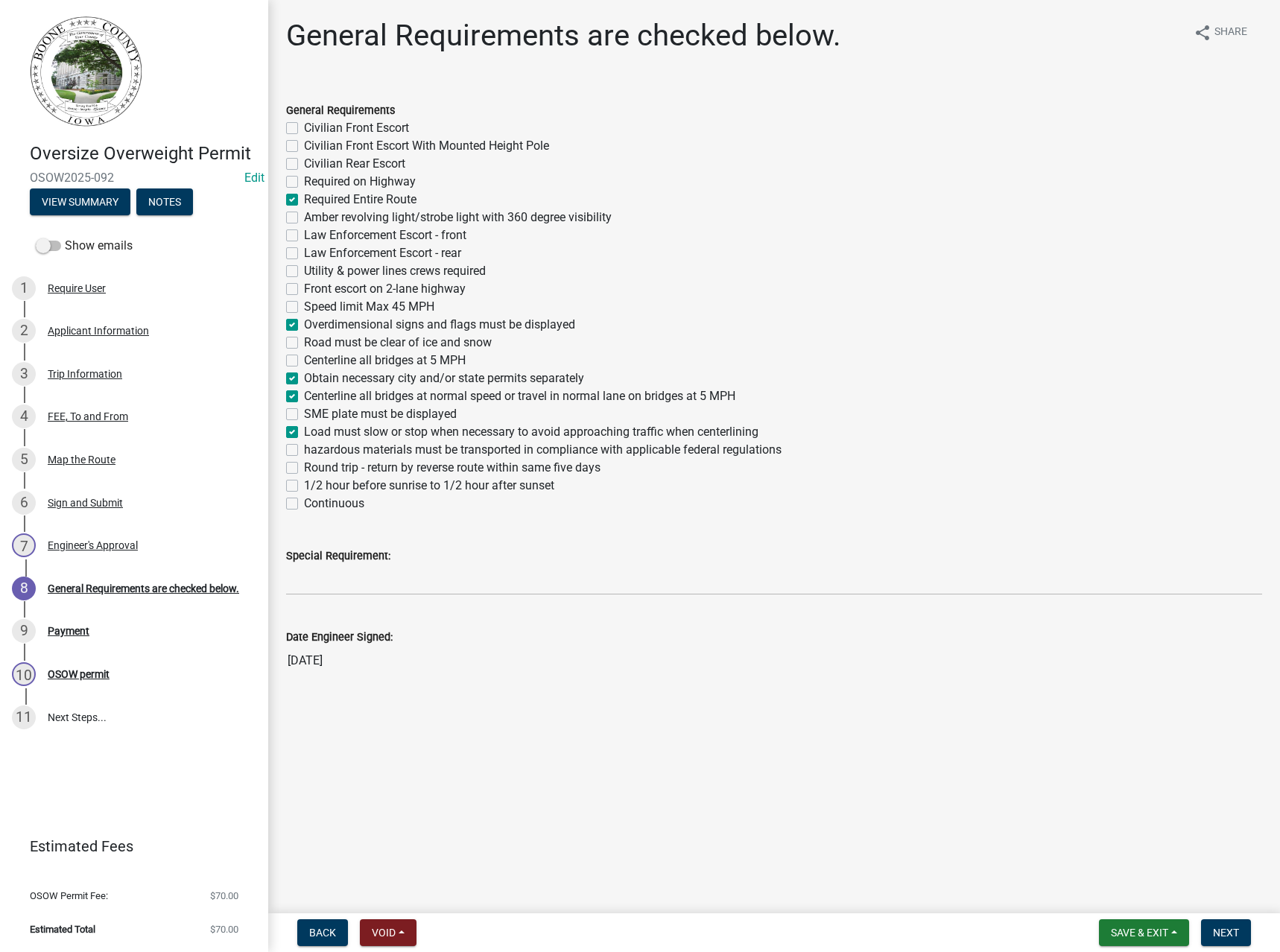
checkbox input "true"
checkbox input "false"
click at [329, 506] on label "Continuous" at bounding box center [334, 504] width 60 height 18
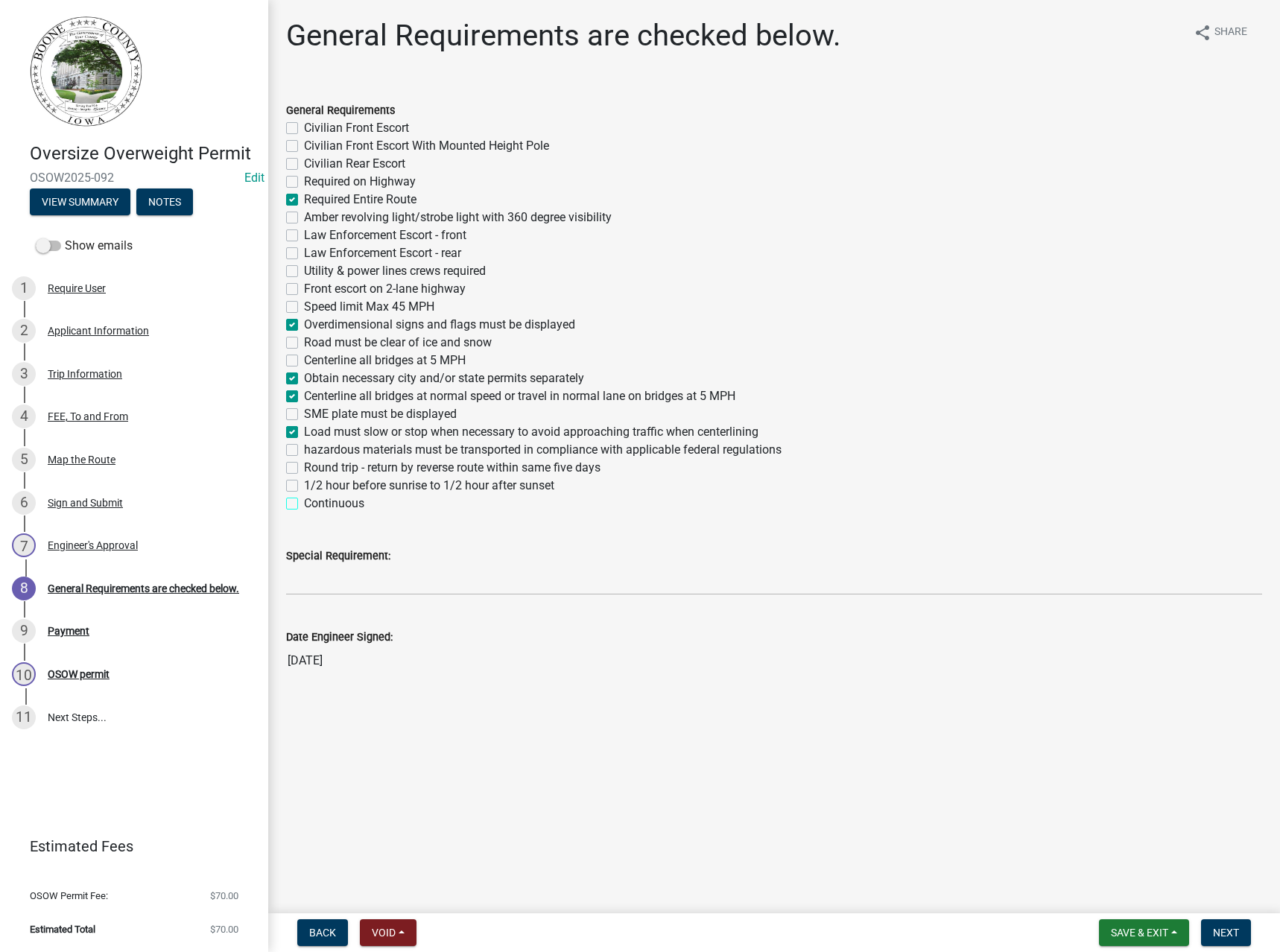
click at [314, 505] on input "Continuous" at bounding box center [309, 499] width 10 height 10
checkbox input "true"
checkbox input "false"
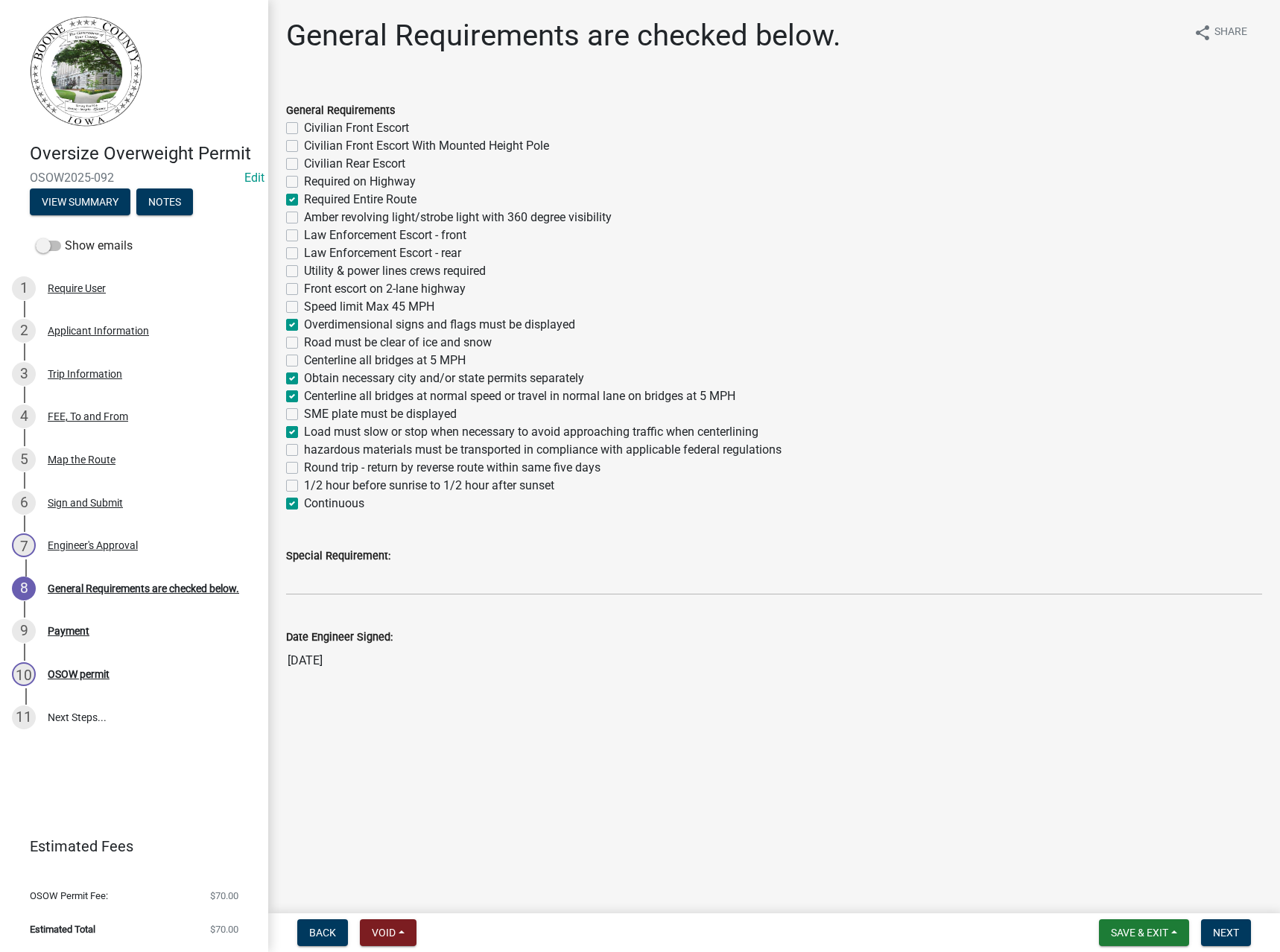
checkbox input "false"
checkbox input "true"
checkbox input "false"
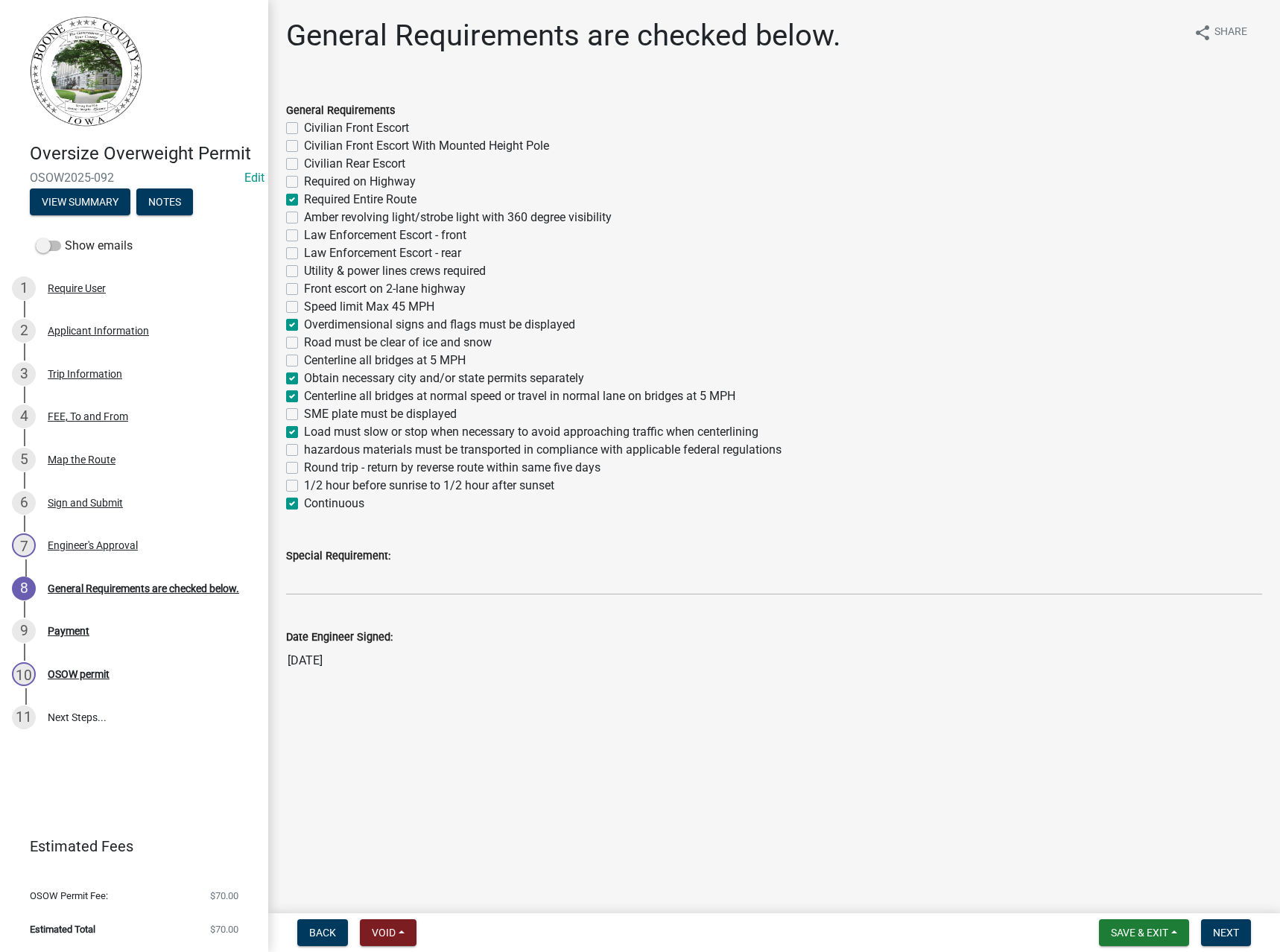
checkbox input "false"
checkbox input "true"
checkbox input "false"
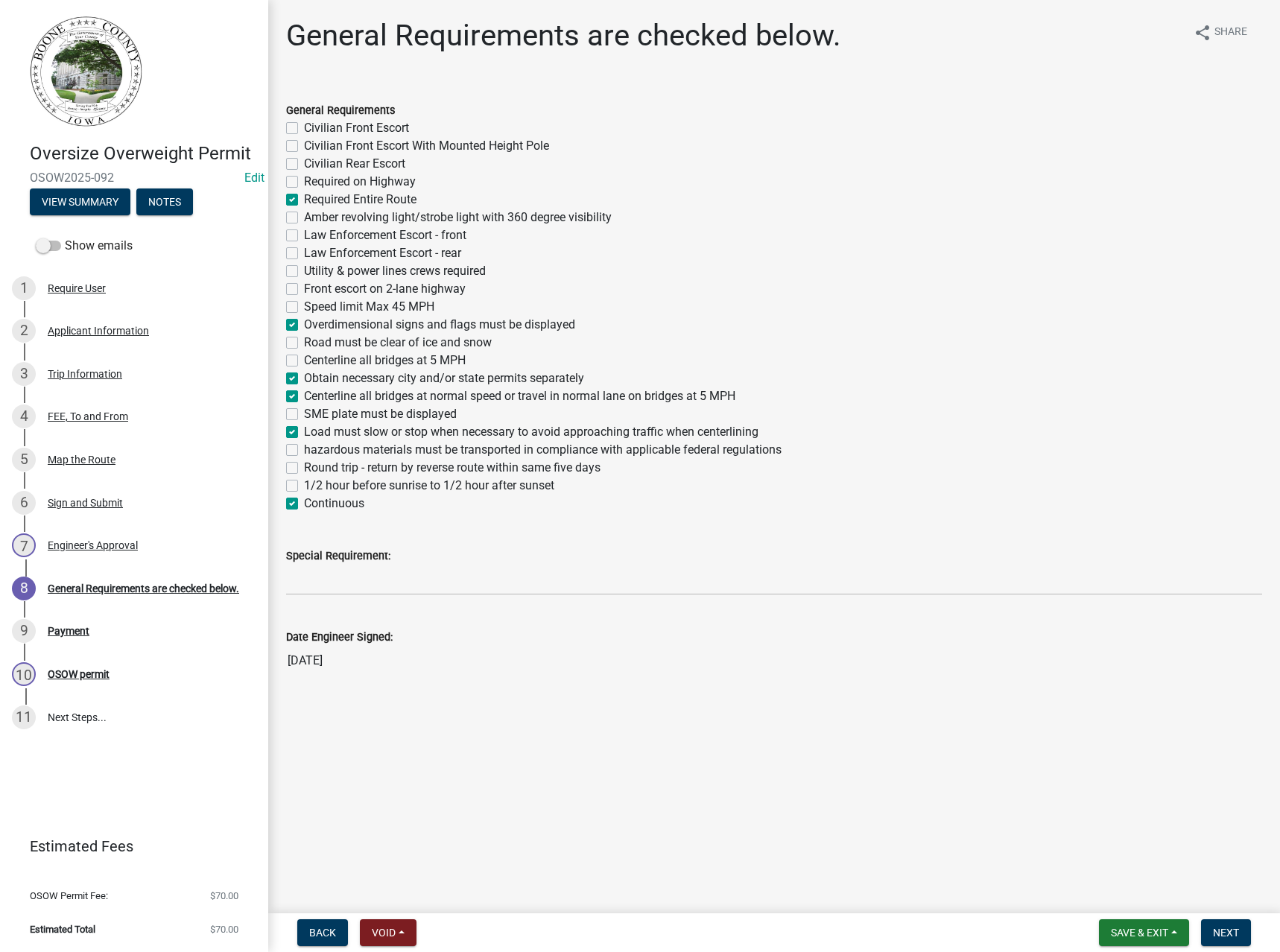
checkbox input "false"
checkbox input "true"
checkbox input "false"
checkbox input "true"
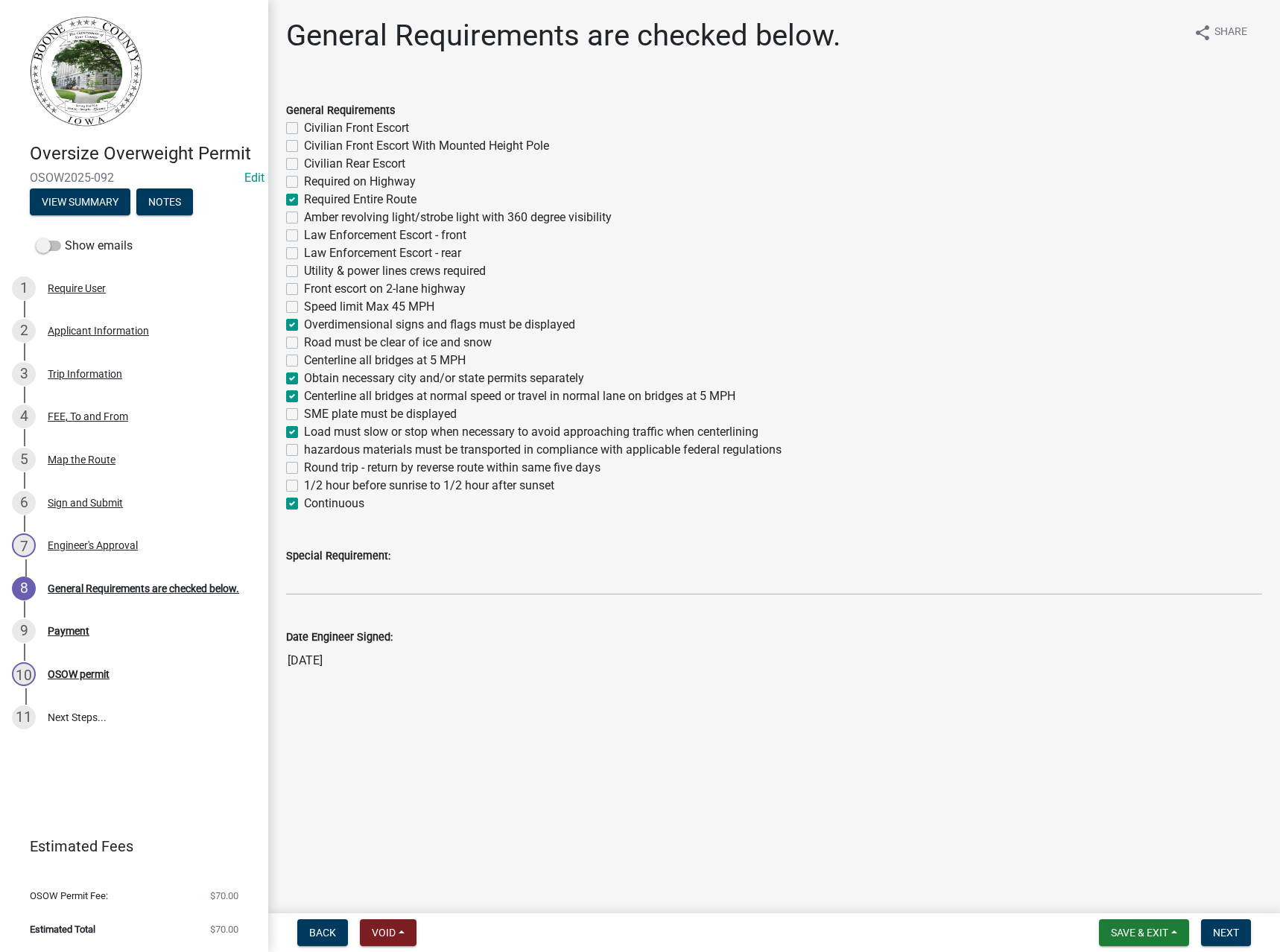
checkbox input "false"
checkbox input "true"
click at [344, 468] on label "Round trip - return by reverse route within same five days" at bounding box center [453, 468] width 297 height 18
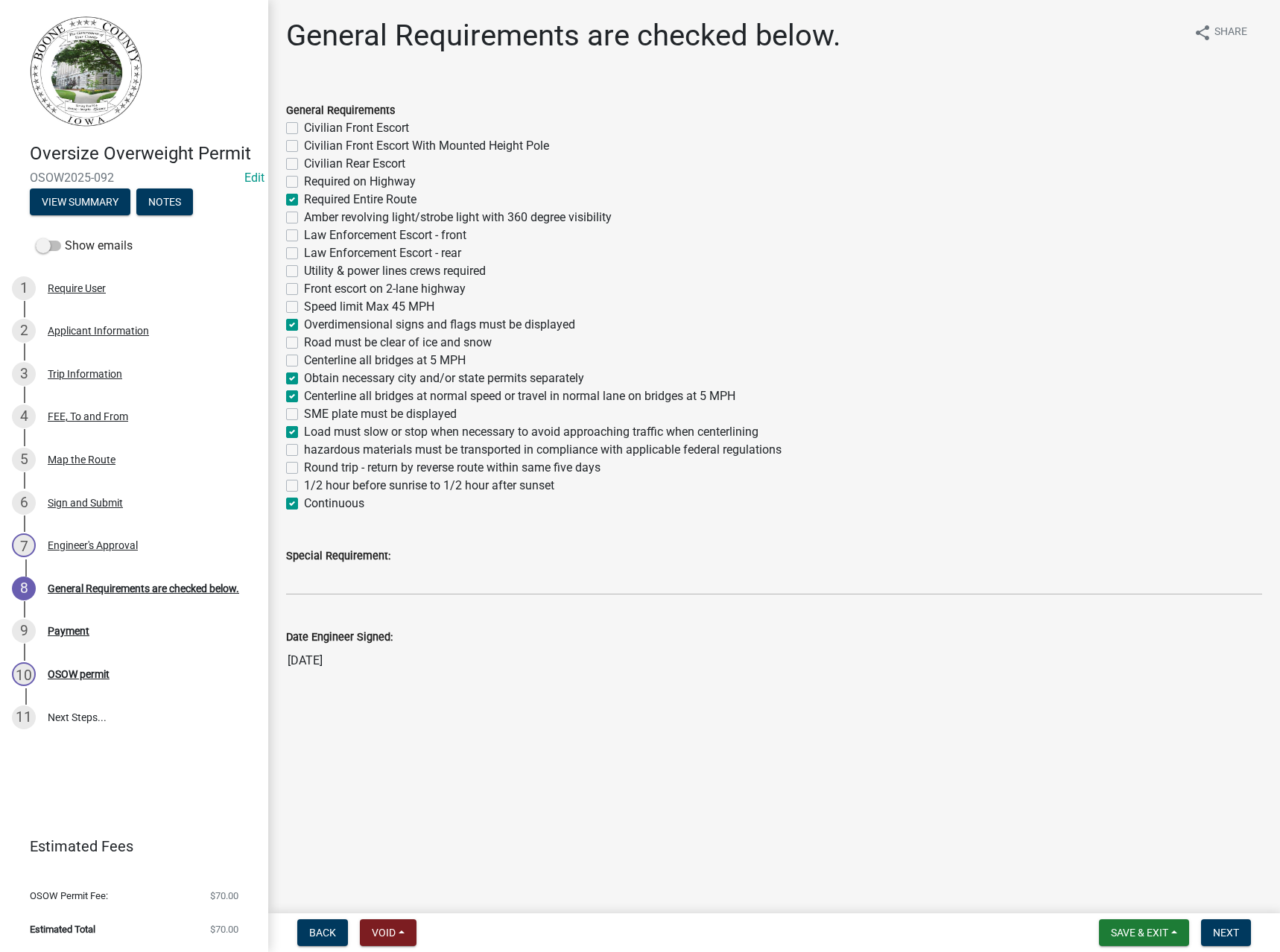
click at [314, 468] on input "Round trip - return by reverse route within same five days" at bounding box center [309, 463] width 10 height 10
checkbox input "true"
checkbox input "false"
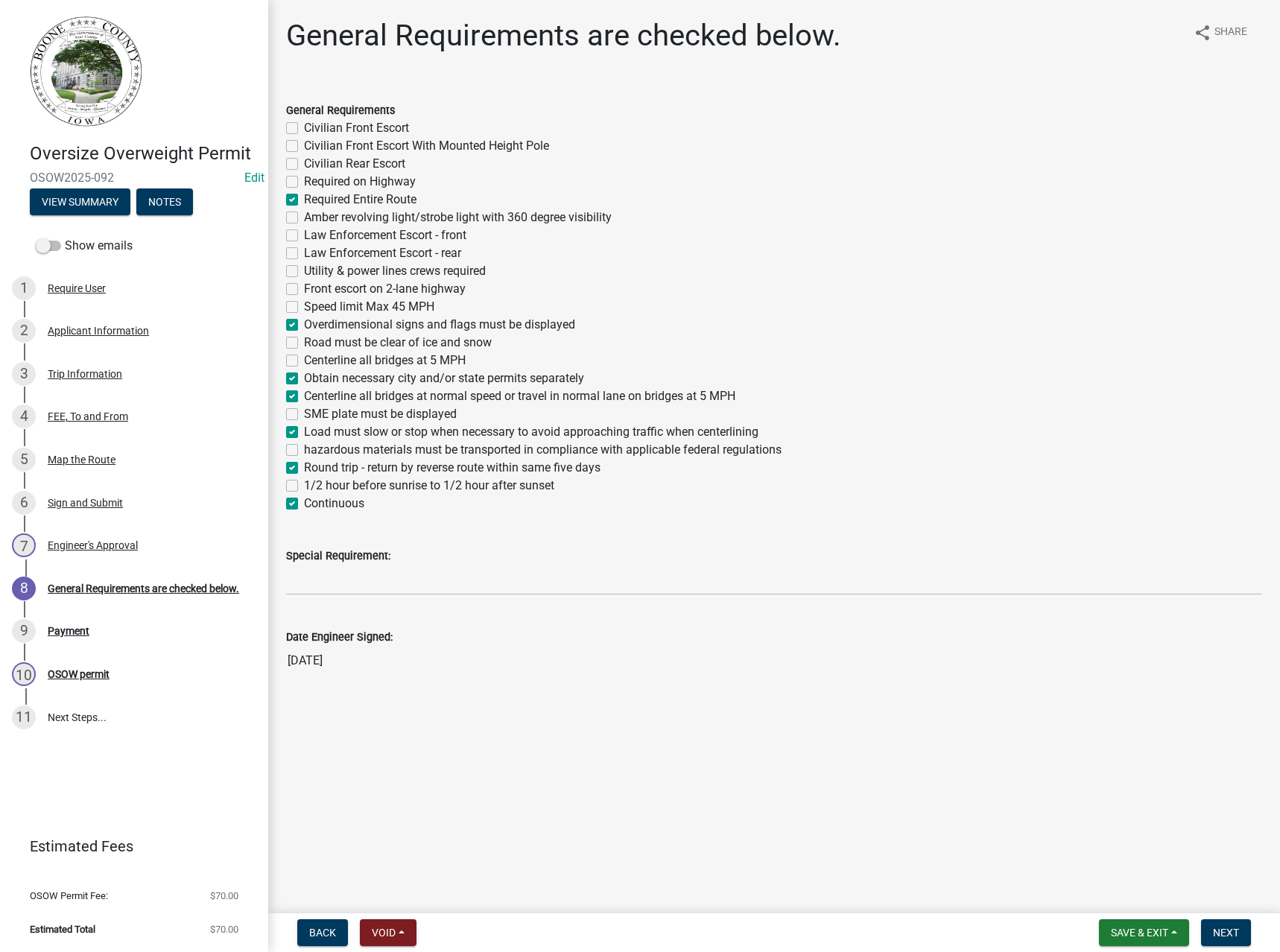
checkbox input "false"
checkbox input "true"
checkbox input "false"
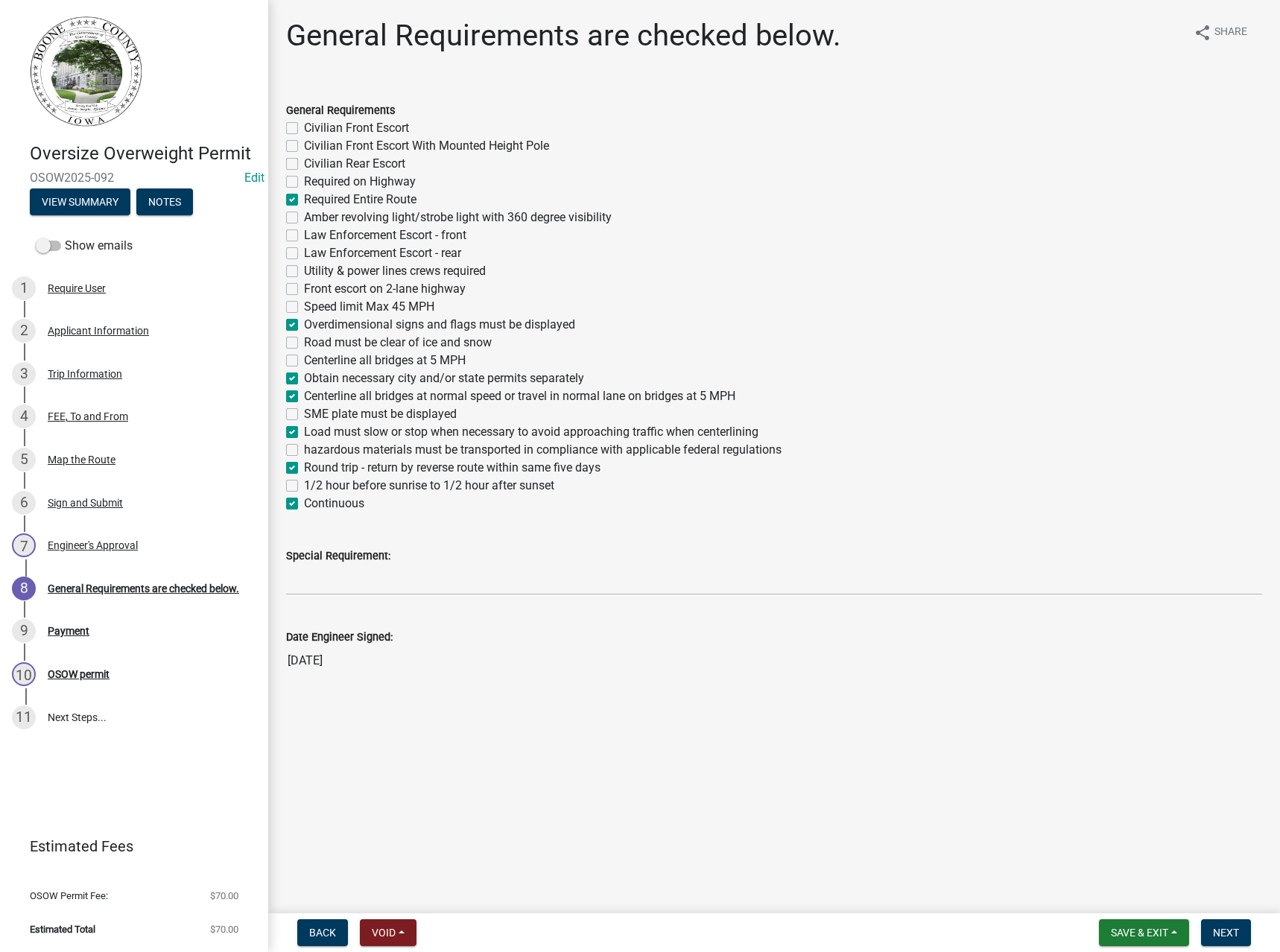
checkbox input "false"
checkbox input "true"
checkbox input "false"
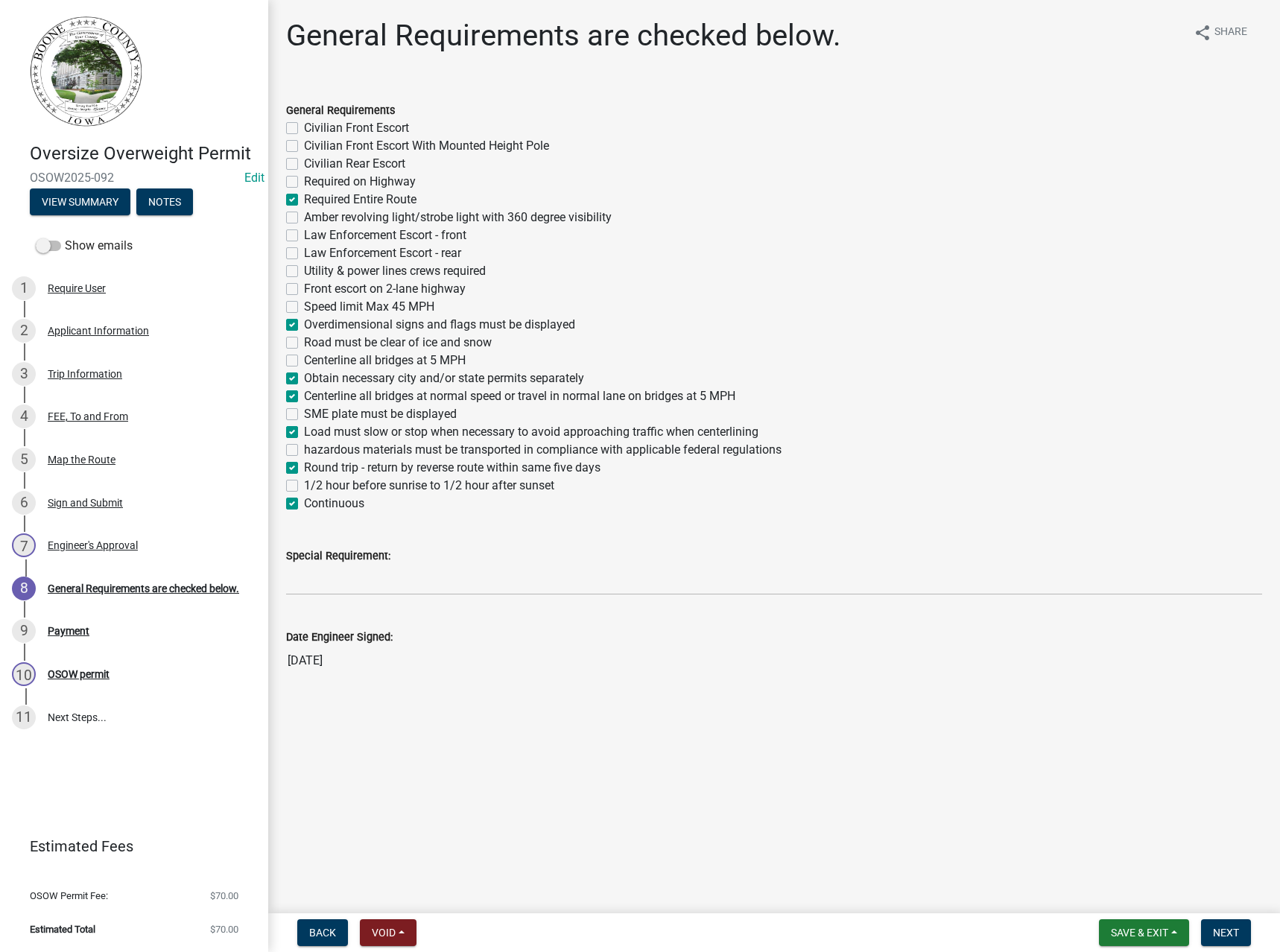
checkbox input "false"
checkbox input "true"
checkbox input "false"
checkbox input "true"
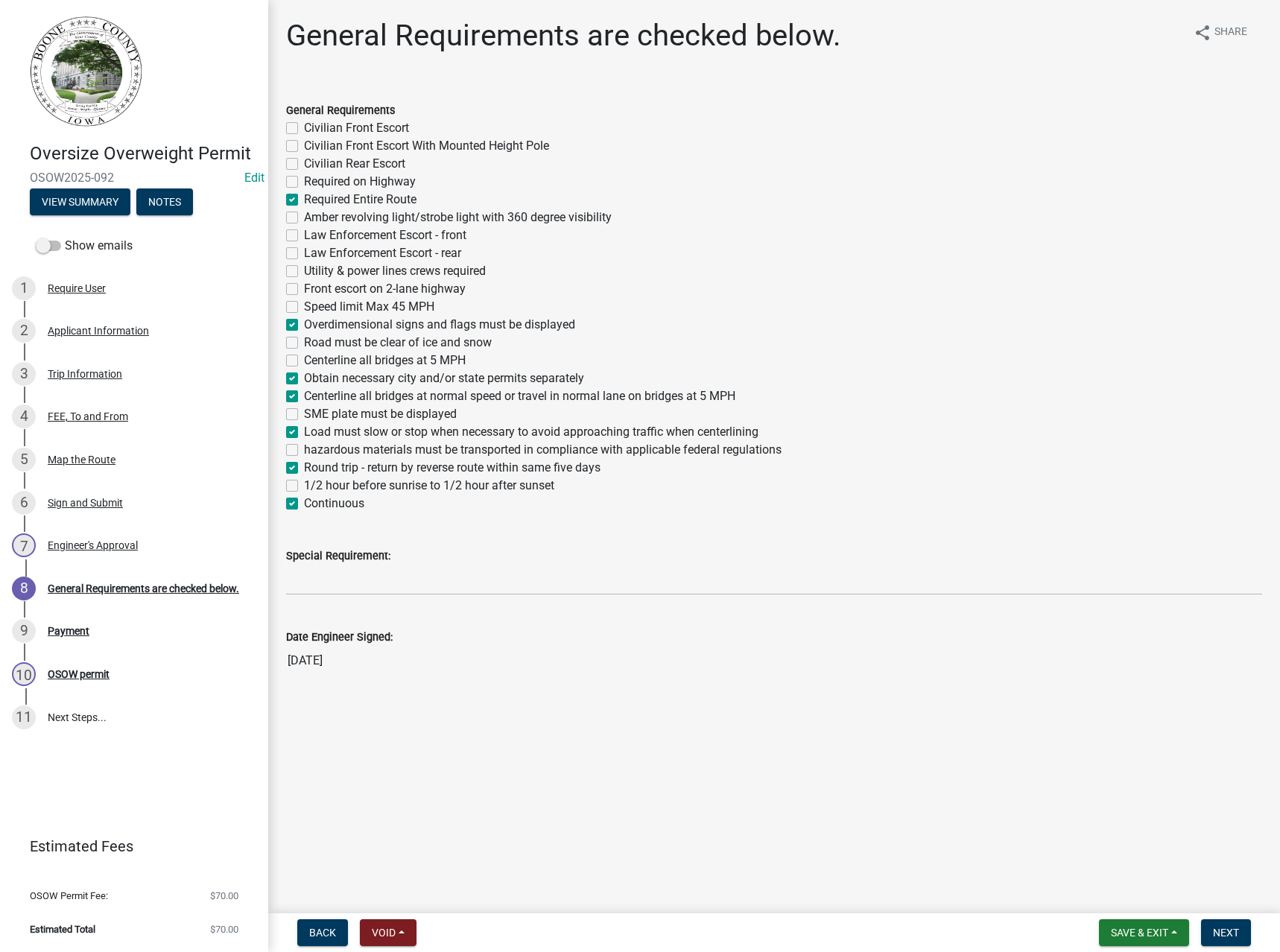
checkbox input "false"
checkbox input "true"
checkbox input "false"
checkbox input "true"
click at [1235, 938] on span "Next" at bounding box center [1227, 933] width 27 height 11
